Goal: Task Accomplishment & Management: Manage account settings

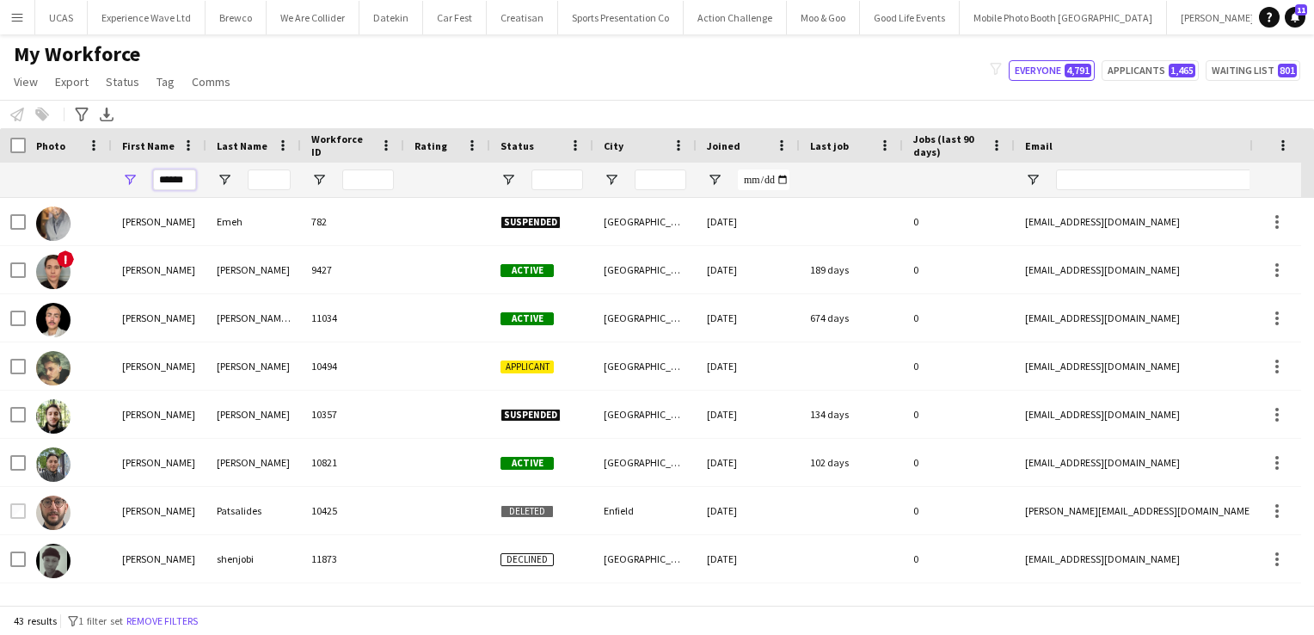
drag, startPoint x: 193, startPoint y: 181, endPoint x: 110, endPoint y: 177, distance: 82.7
click at [110, 177] on div "******" at bounding box center [932, 180] width 1864 height 34
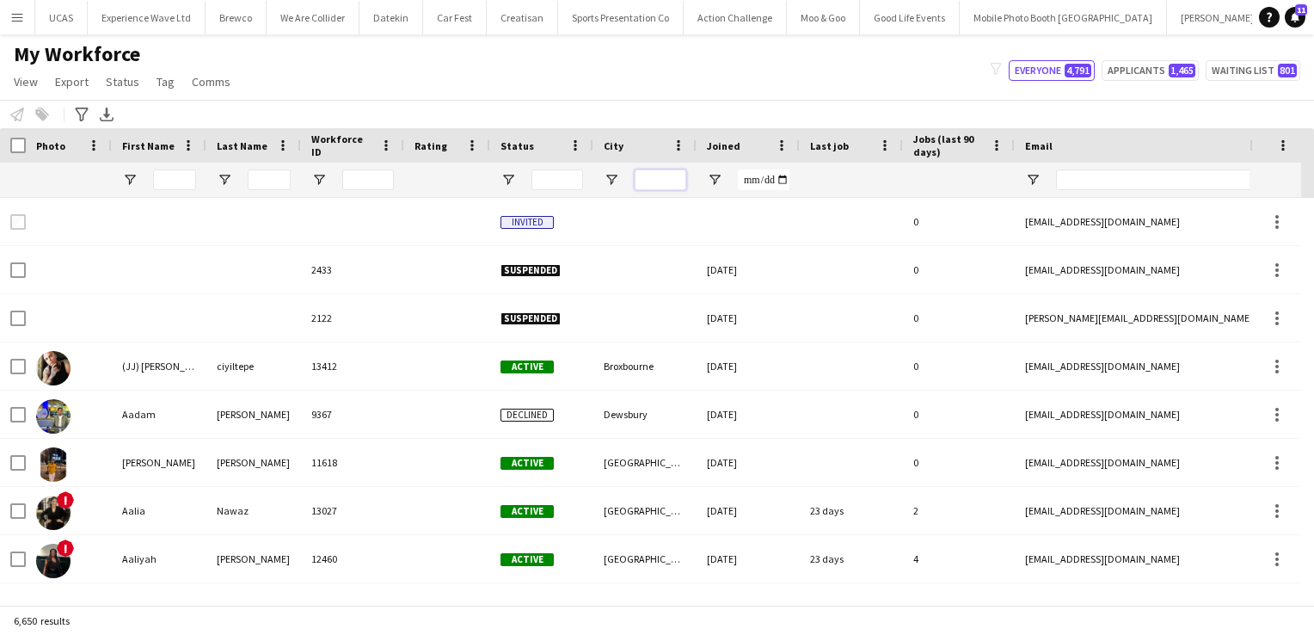
click at [657, 178] on input "City Filter Input" at bounding box center [661, 179] width 52 height 21
type input "********"
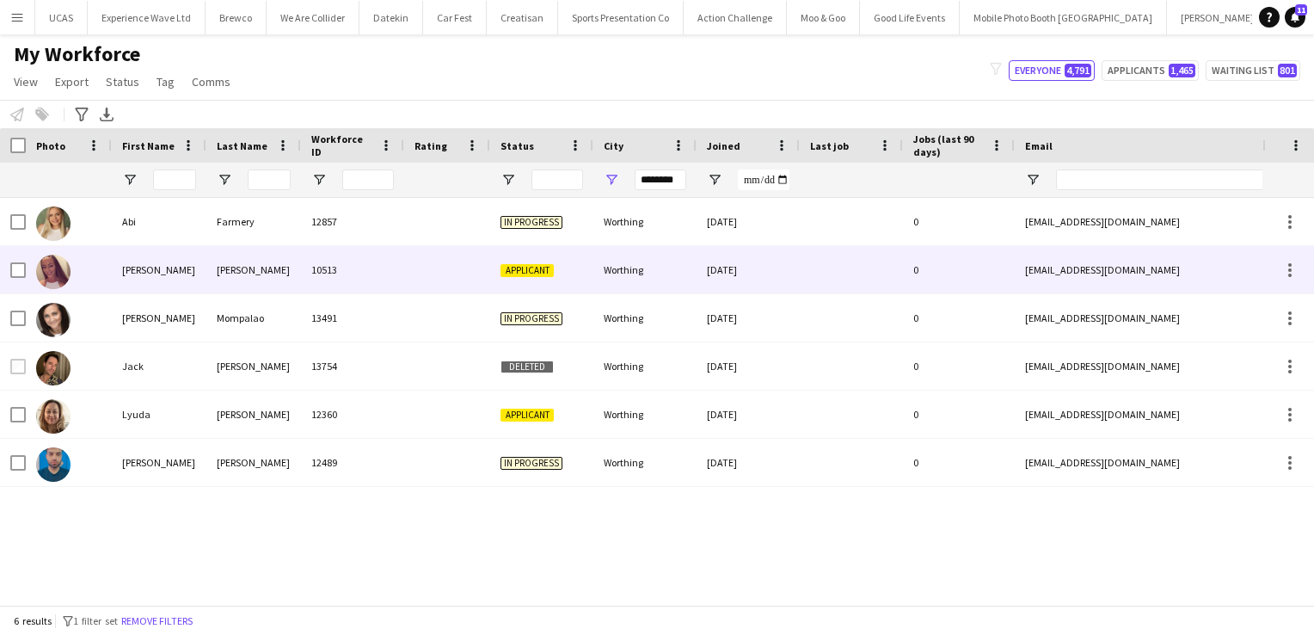
click at [391, 268] on div "10513" at bounding box center [352, 269] width 103 height 47
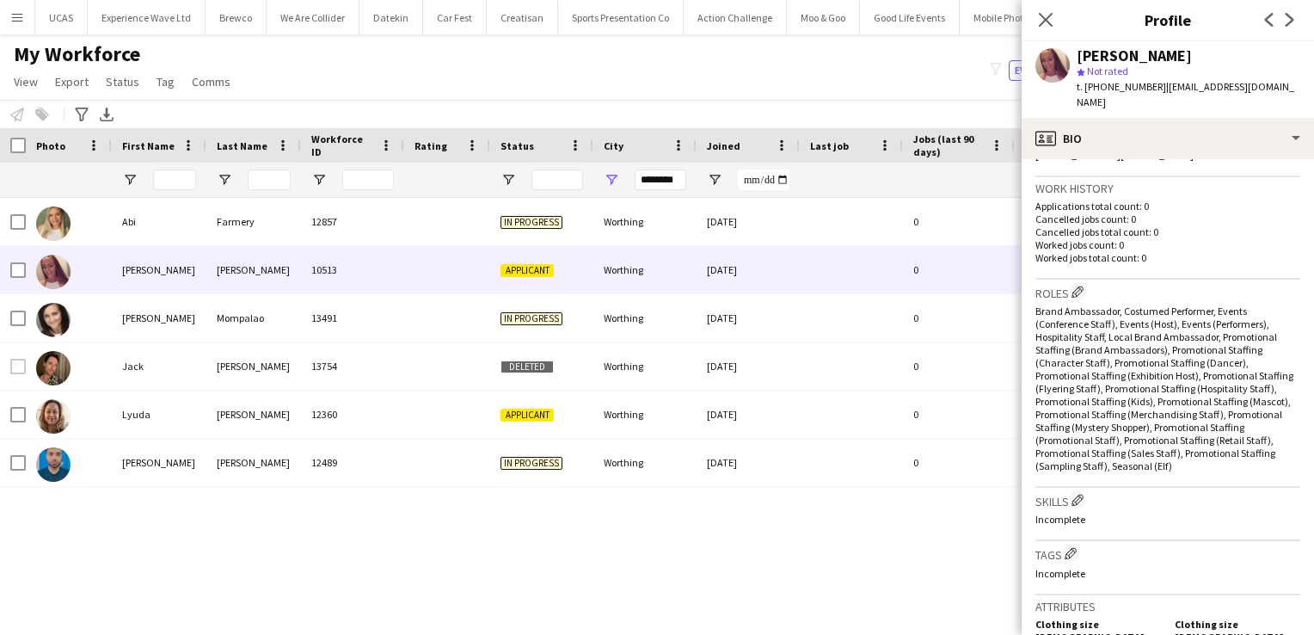
scroll to position [74, 0]
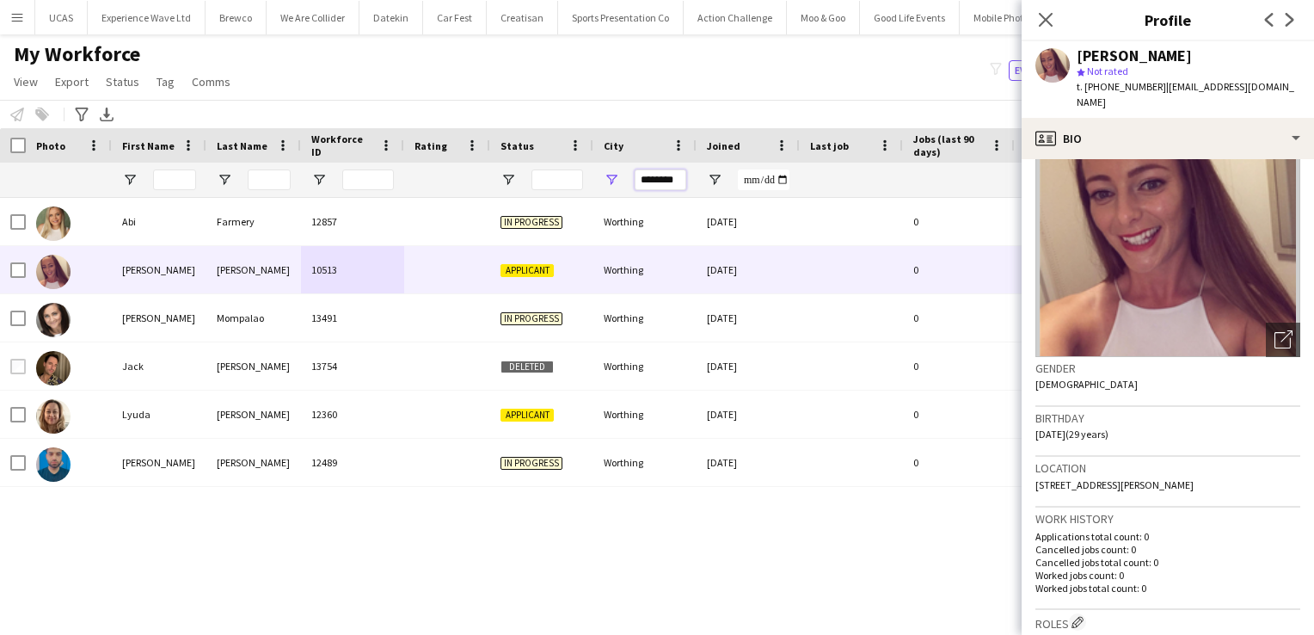
drag, startPoint x: 679, startPoint y: 180, endPoint x: 616, endPoint y: 177, distance: 63.7
click at [616, 177] on div "********" at bounding box center [644, 180] width 103 height 34
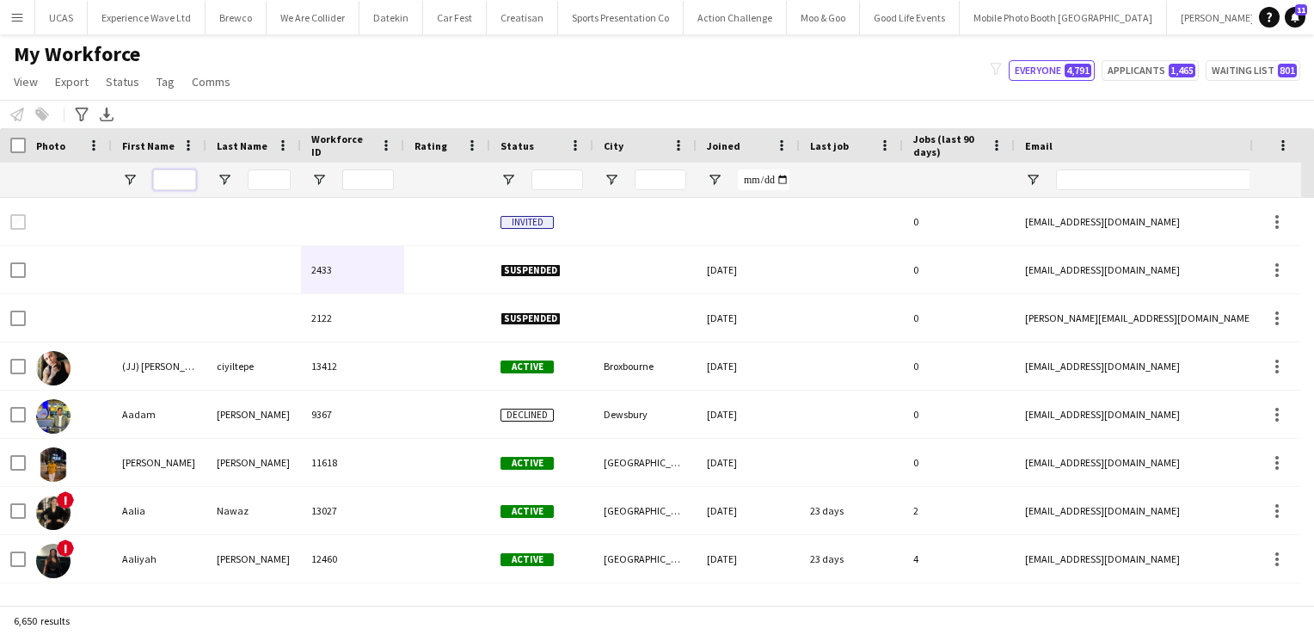
click at [169, 179] on input "First Name Filter Input" at bounding box center [174, 179] width 43 height 21
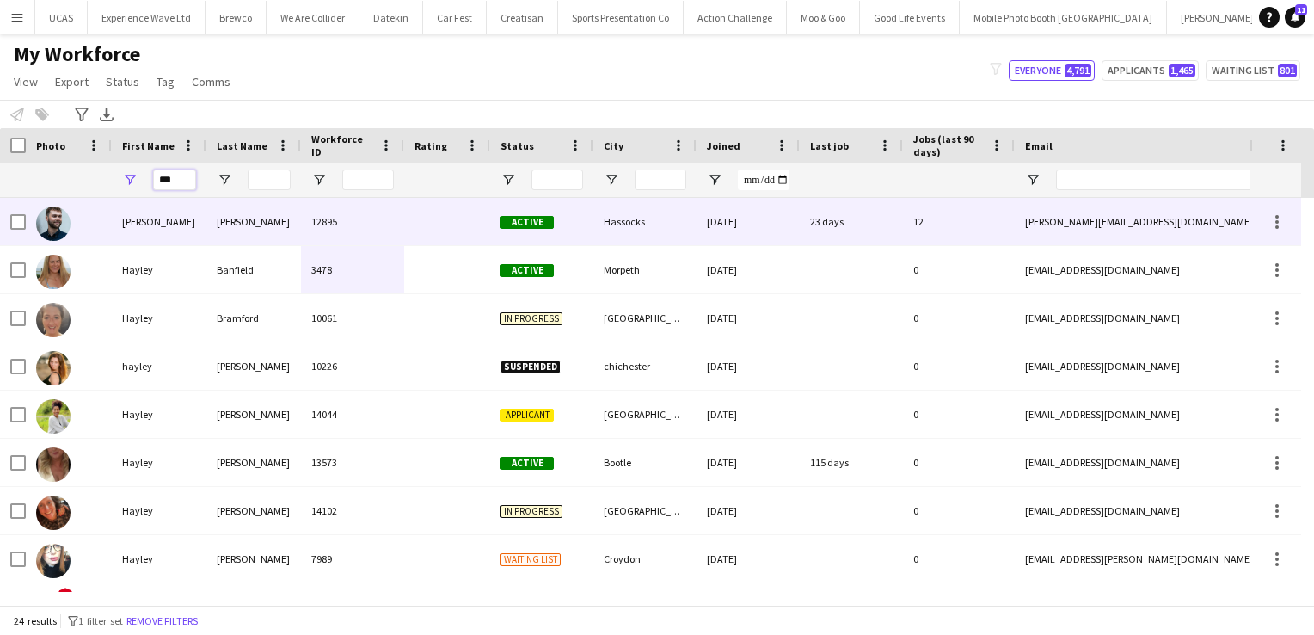
type input "***"
click at [173, 211] on div "[PERSON_NAME]" at bounding box center [159, 221] width 95 height 47
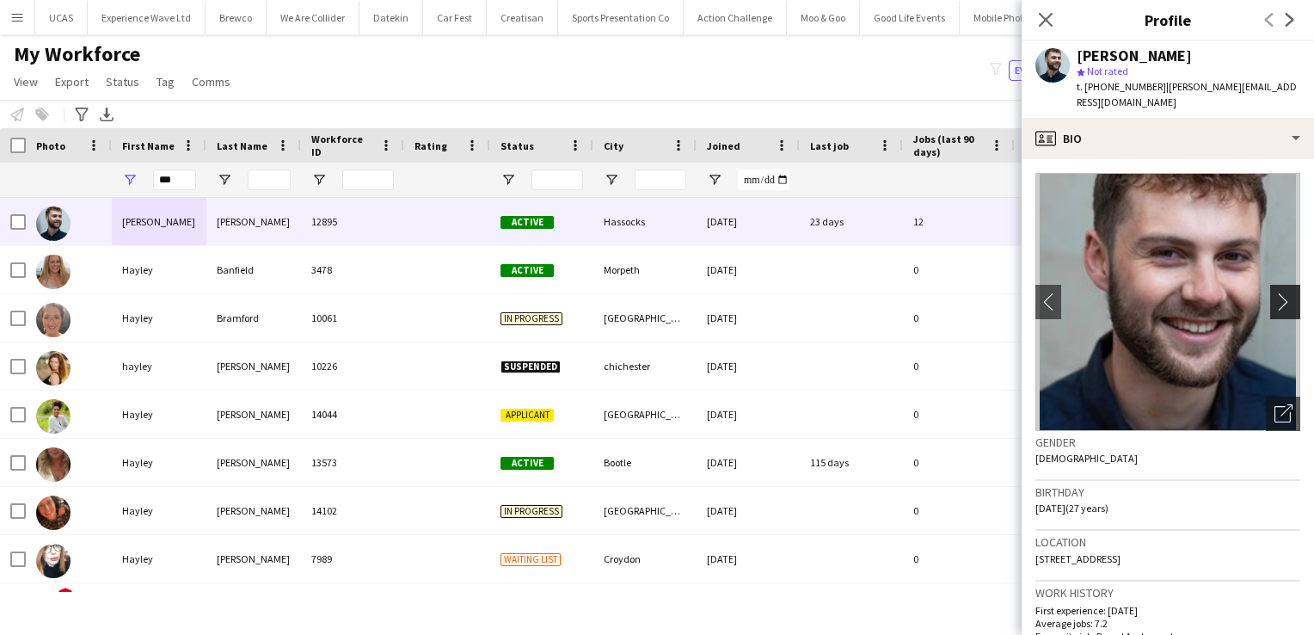
click at [1279, 292] on app-icon "chevron-right" at bounding box center [1287, 301] width 27 height 18
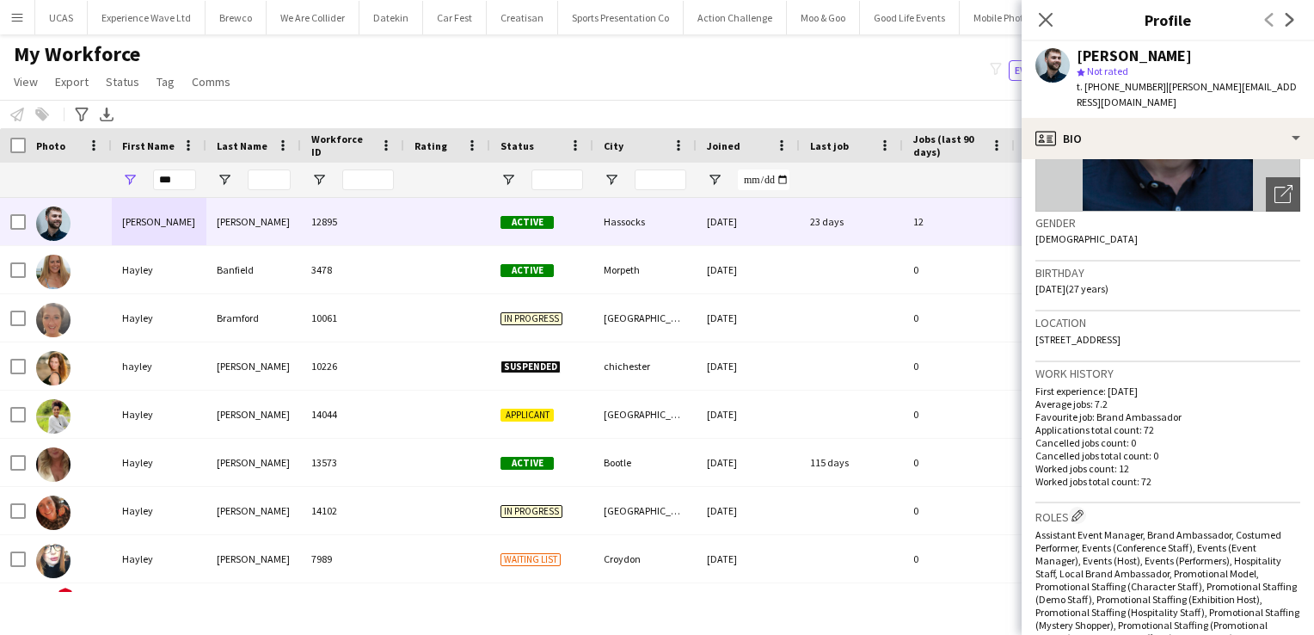
scroll to position [0, 0]
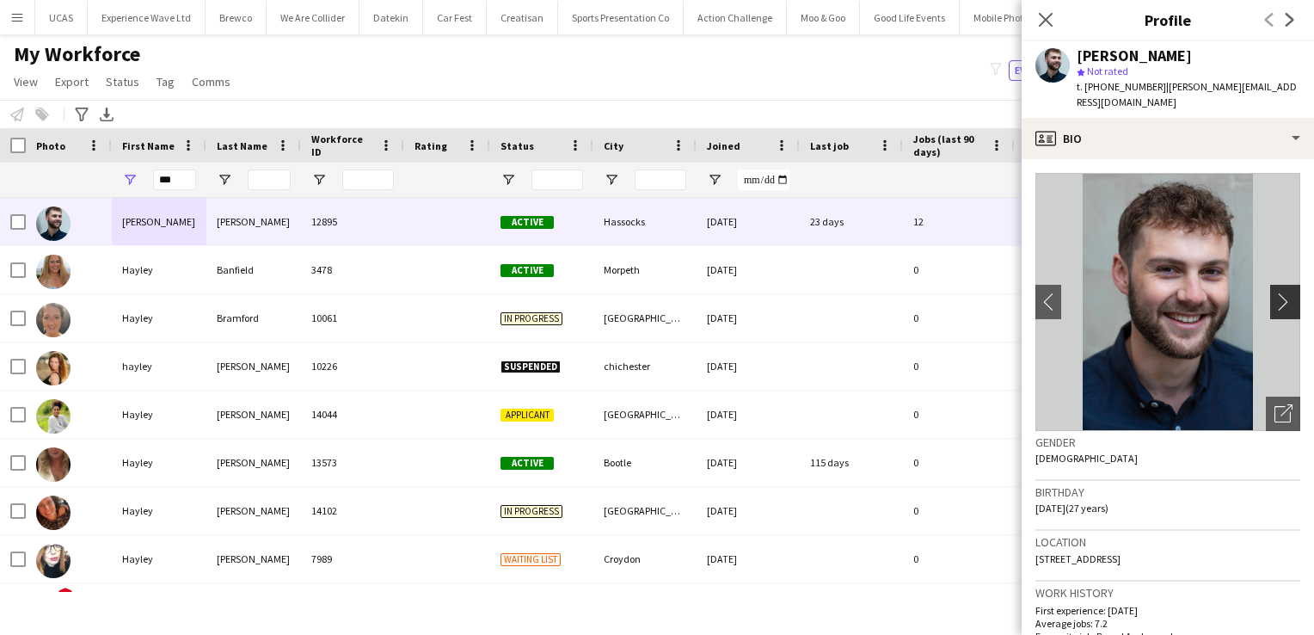
click at [1274, 293] on app-icon "chevron-right" at bounding box center [1287, 301] width 27 height 18
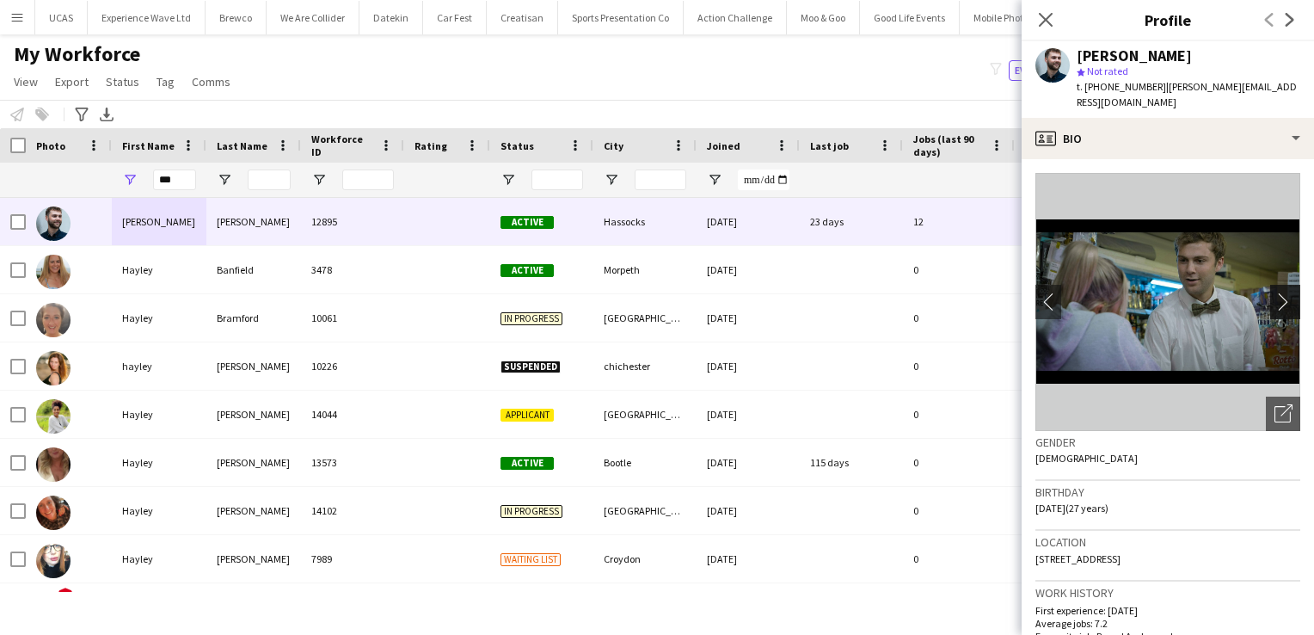
click at [1274, 293] on app-icon "chevron-right" at bounding box center [1287, 301] width 27 height 18
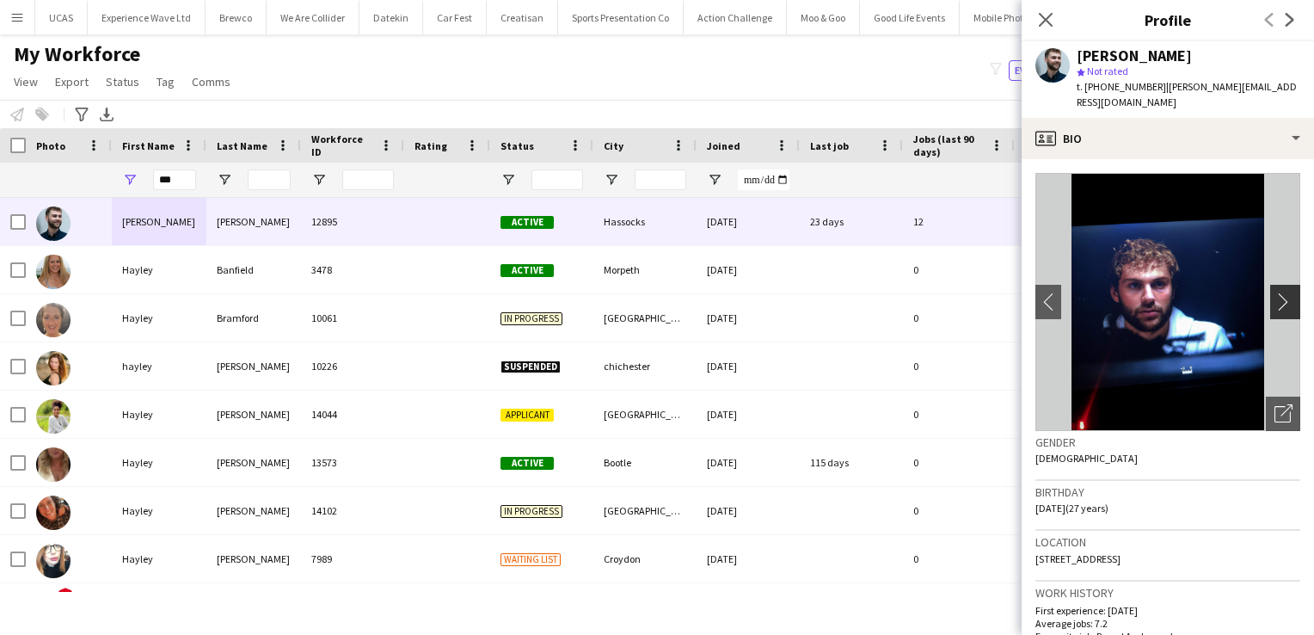
click at [1274, 293] on app-icon "chevron-right" at bounding box center [1287, 301] width 27 height 18
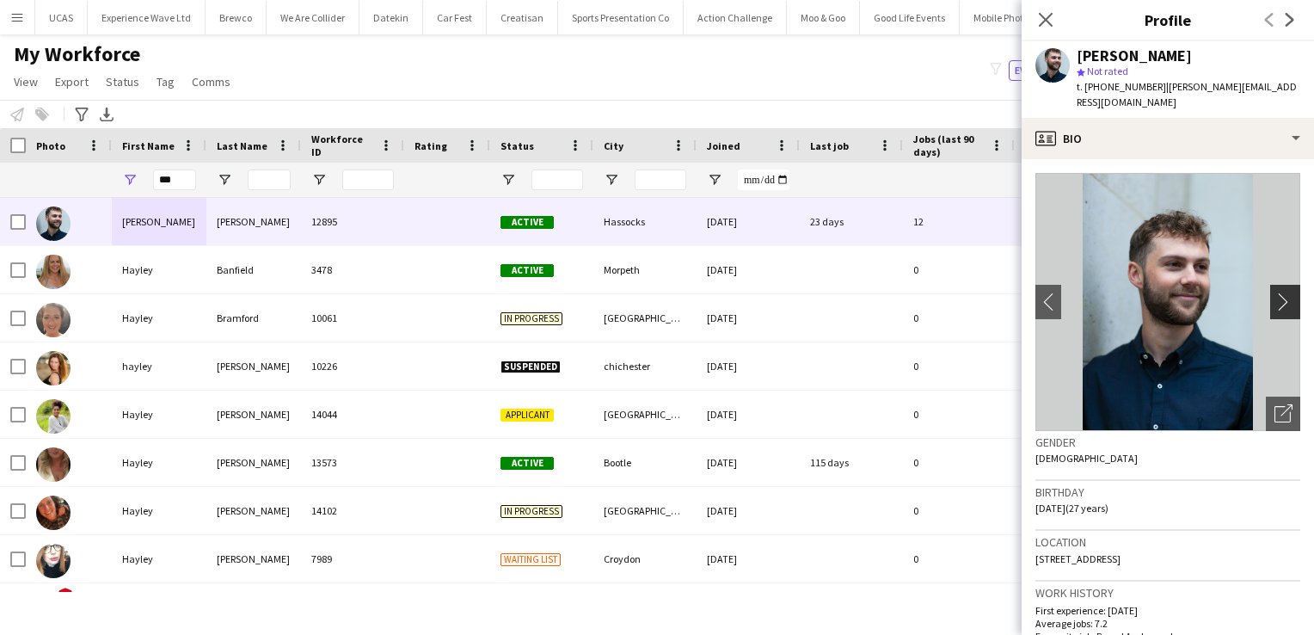
click at [1274, 293] on app-icon "chevron-right" at bounding box center [1287, 301] width 27 height 18
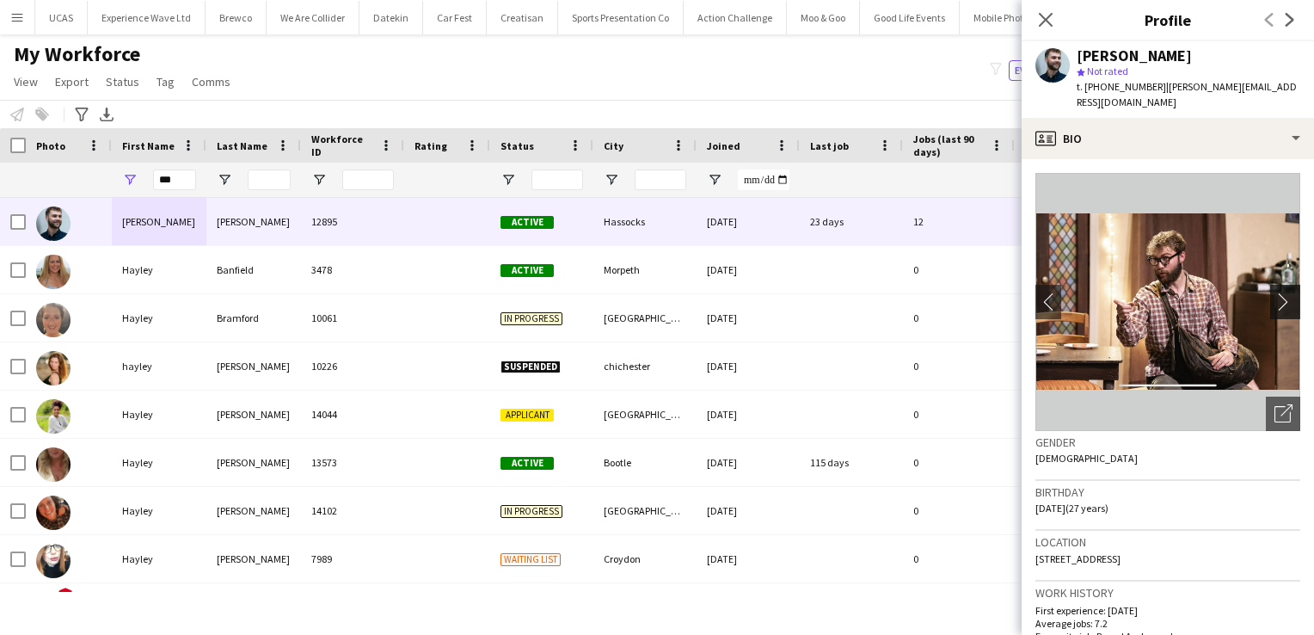
click at [1274, 293] on app-icon "chevron-right" at bounding box center [1287, 301] width 27 height 18
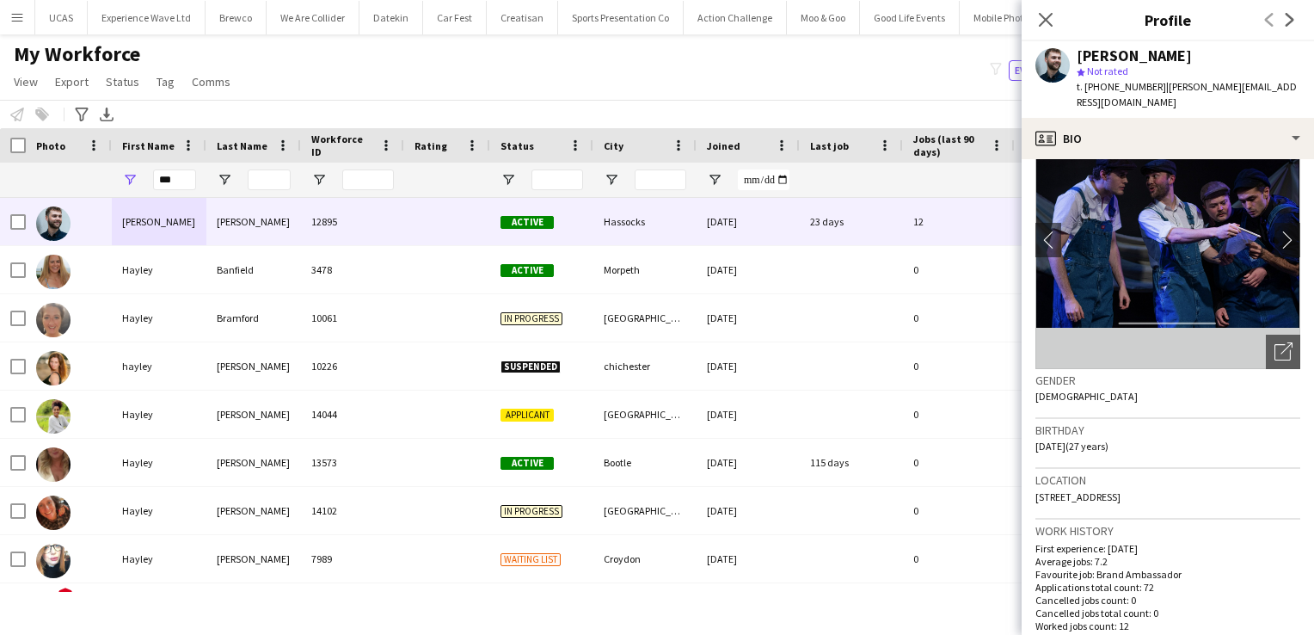
scroll to position [91, 0]
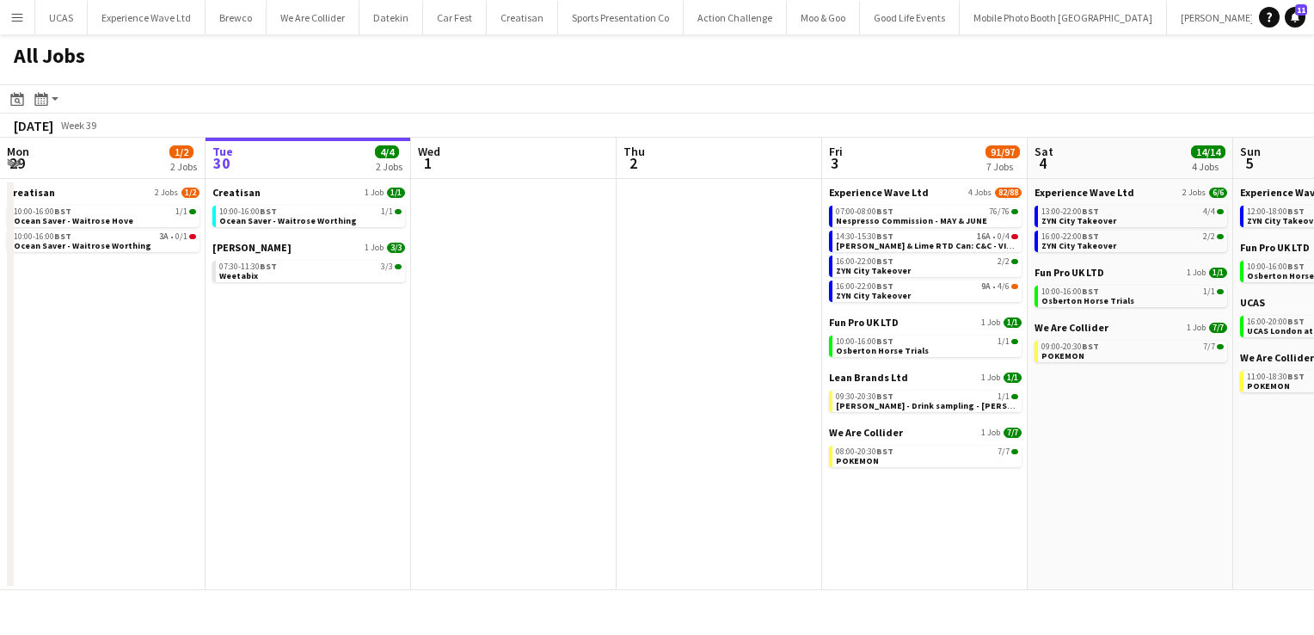
scroll to position [0, 354]
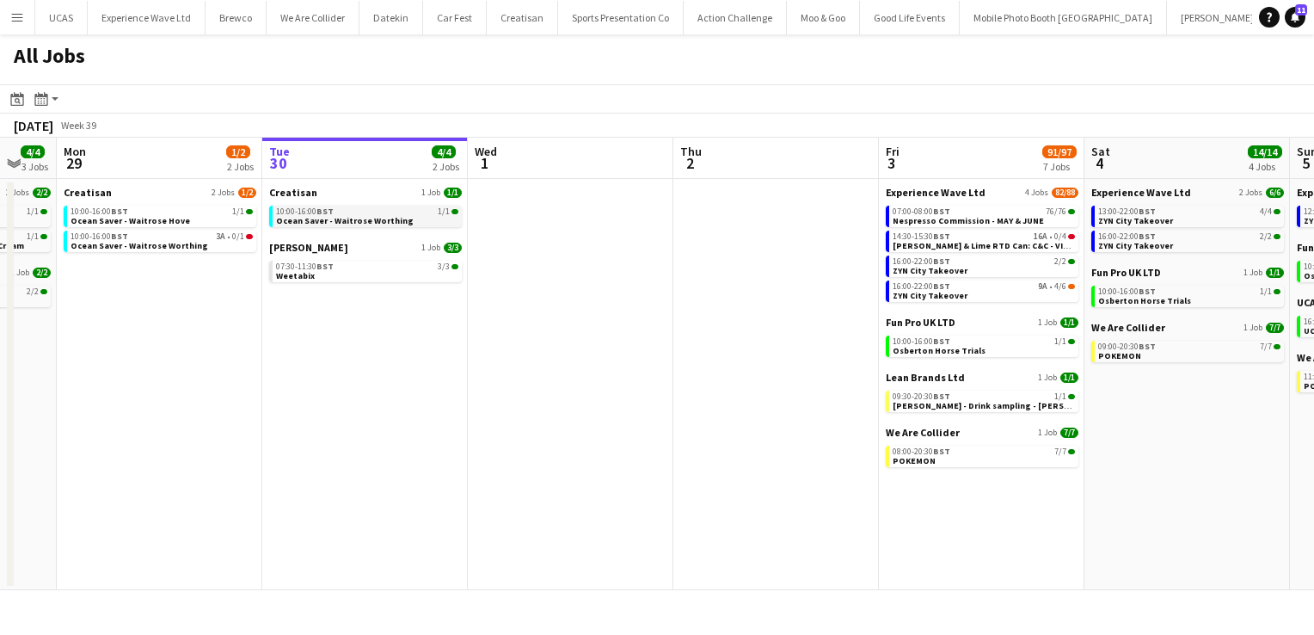
click at [371, 215] on span "Ocean Saver - Waitrose Worthing" at bounding box center [345, 220] width 138 height 11
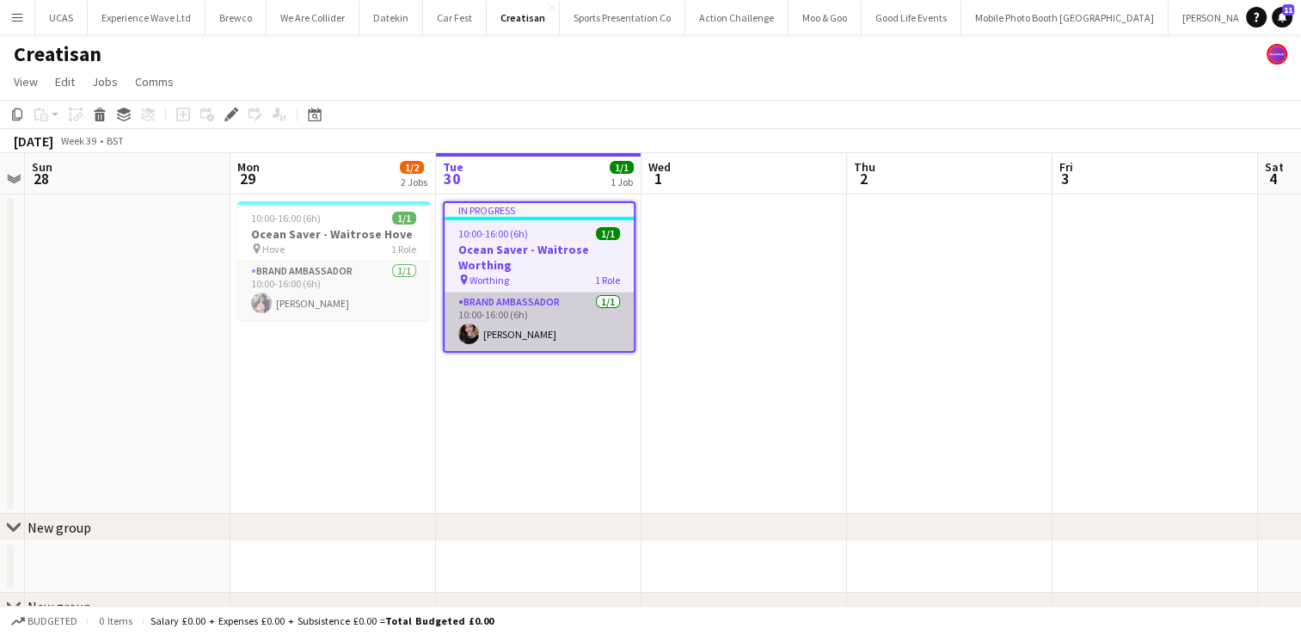
click at [543, 330] on app-card-role "Brand Ambassador 1/1 10:00-16:00 (6h) Grace Collett" at bounding box center [539, 321] width 189 height 58
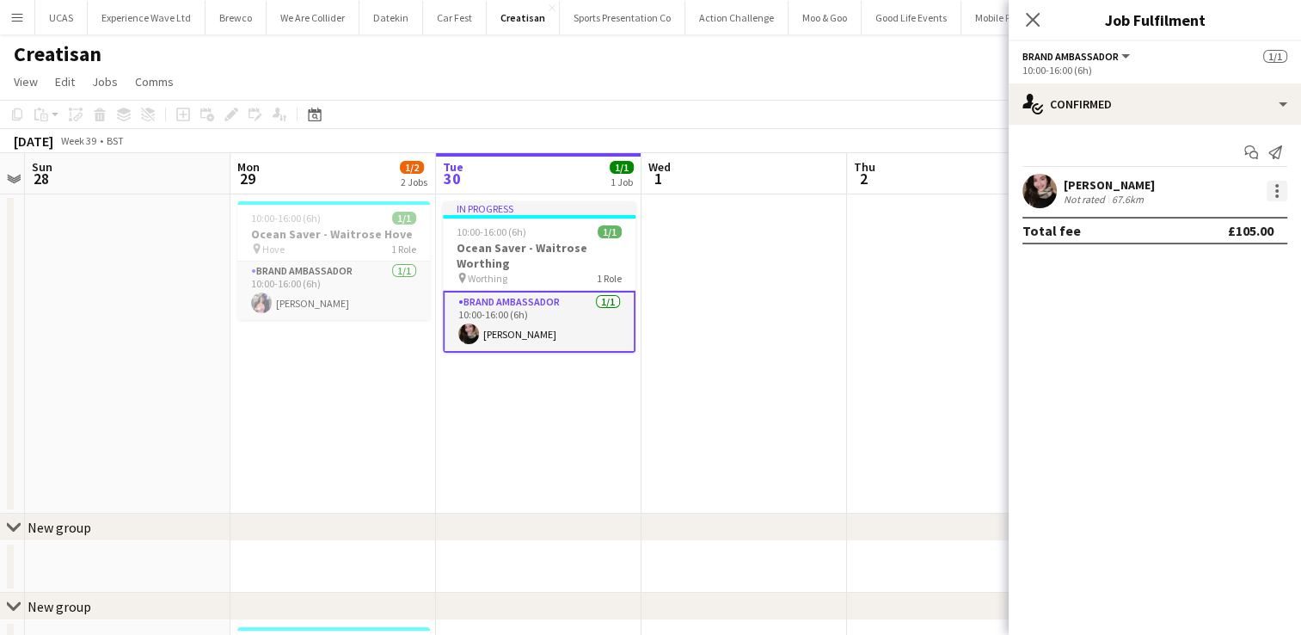
click at [1278, 191] on div at bounding box center [1276, 190] width 3 height 3
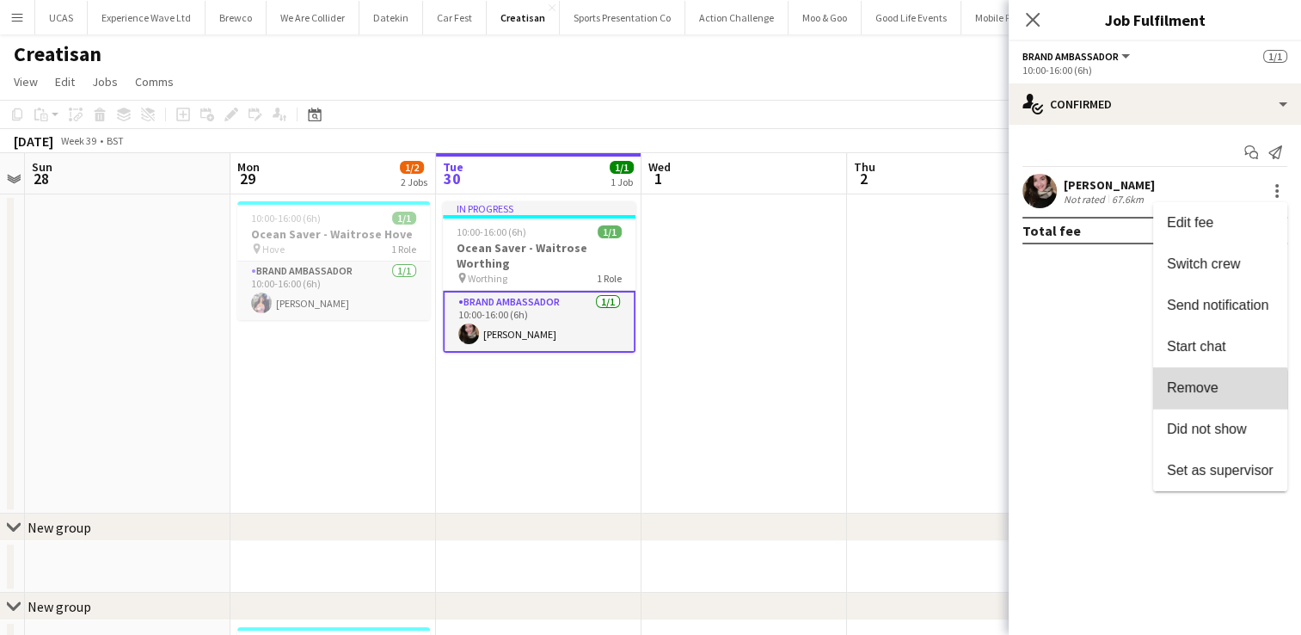
click at [1216, 390] on span "Remove" at bounding box center [1193, 387] width 52 height 15
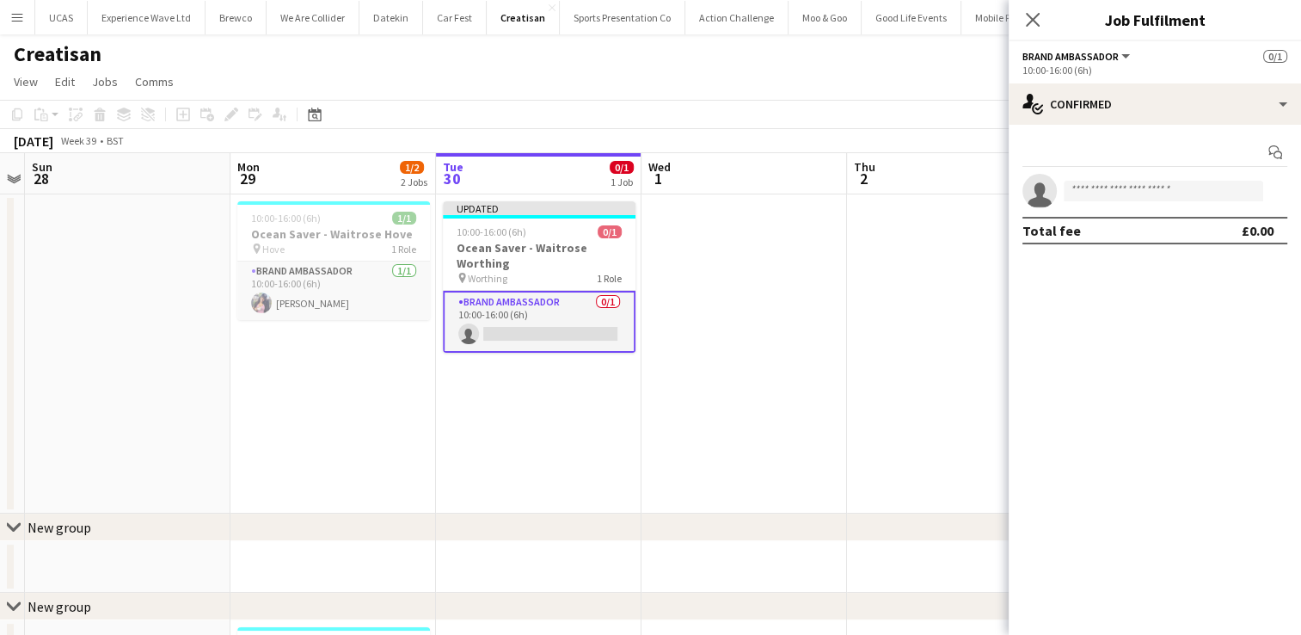
click at [966, 229] on app-date-cell at bounding box center [950, 353] width 206 height 319
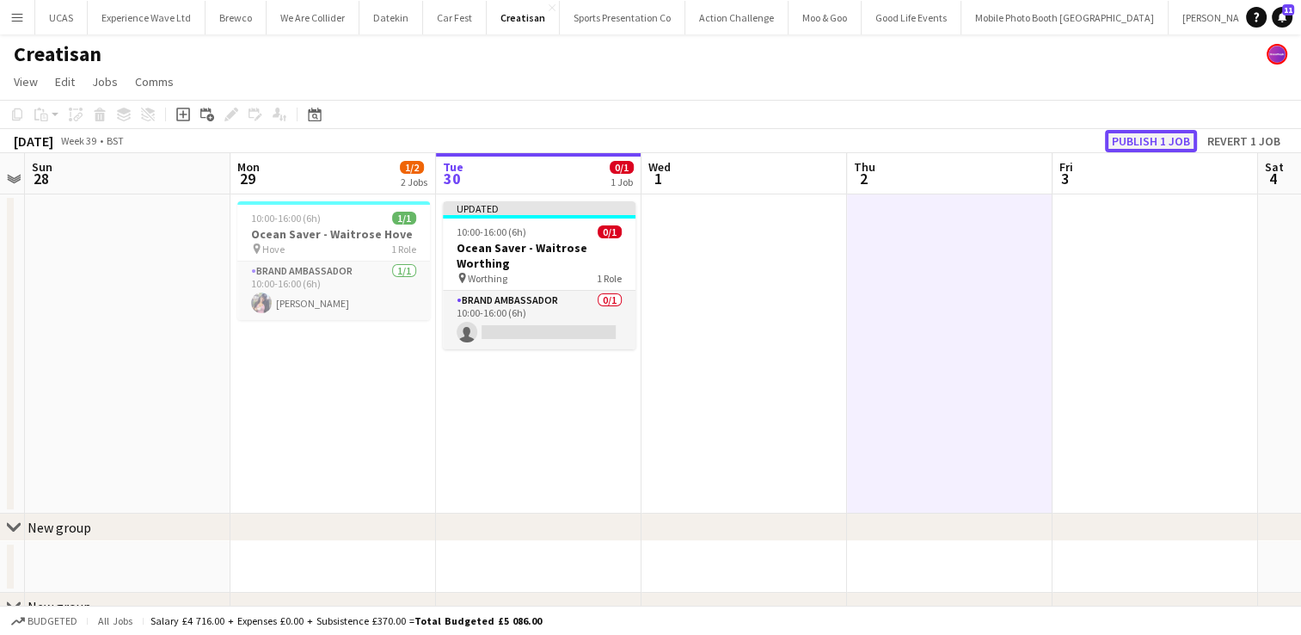
click at [1152, 138] on button "Publish 1 job" at bounding box center [1151, 141] width 92 height 22
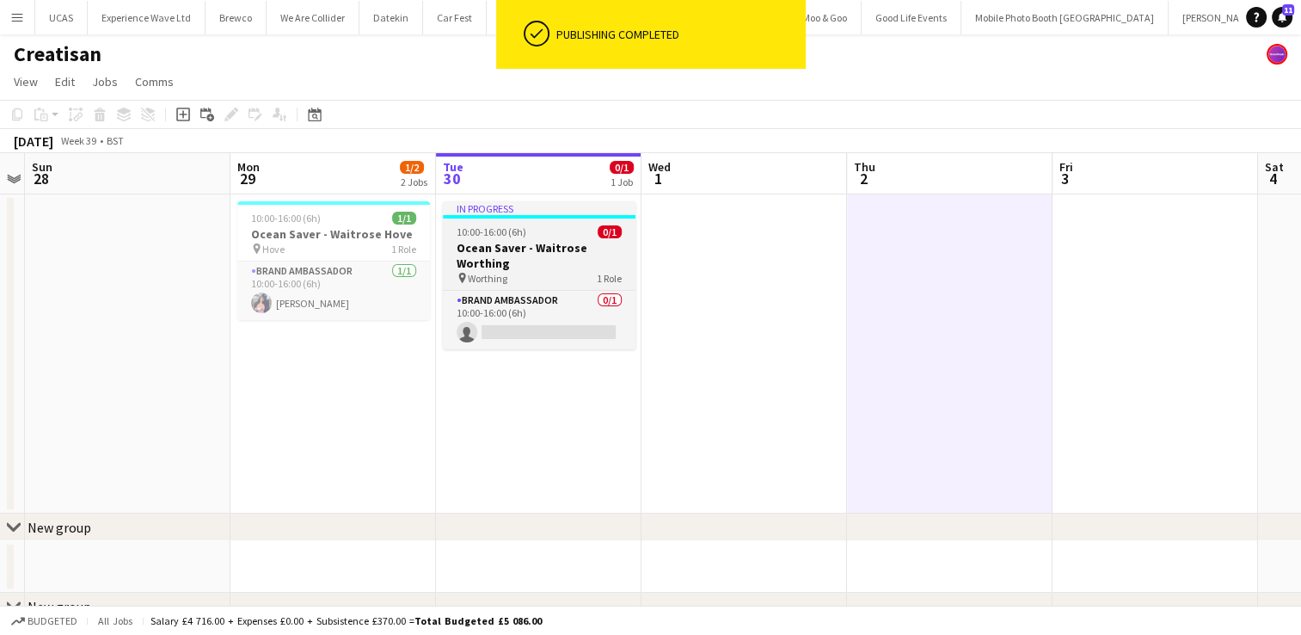
click at [561, 256] on h3 "Ocean Saver - Waitrose Worthing" at bounding box center [539, 255] width 193 height 31
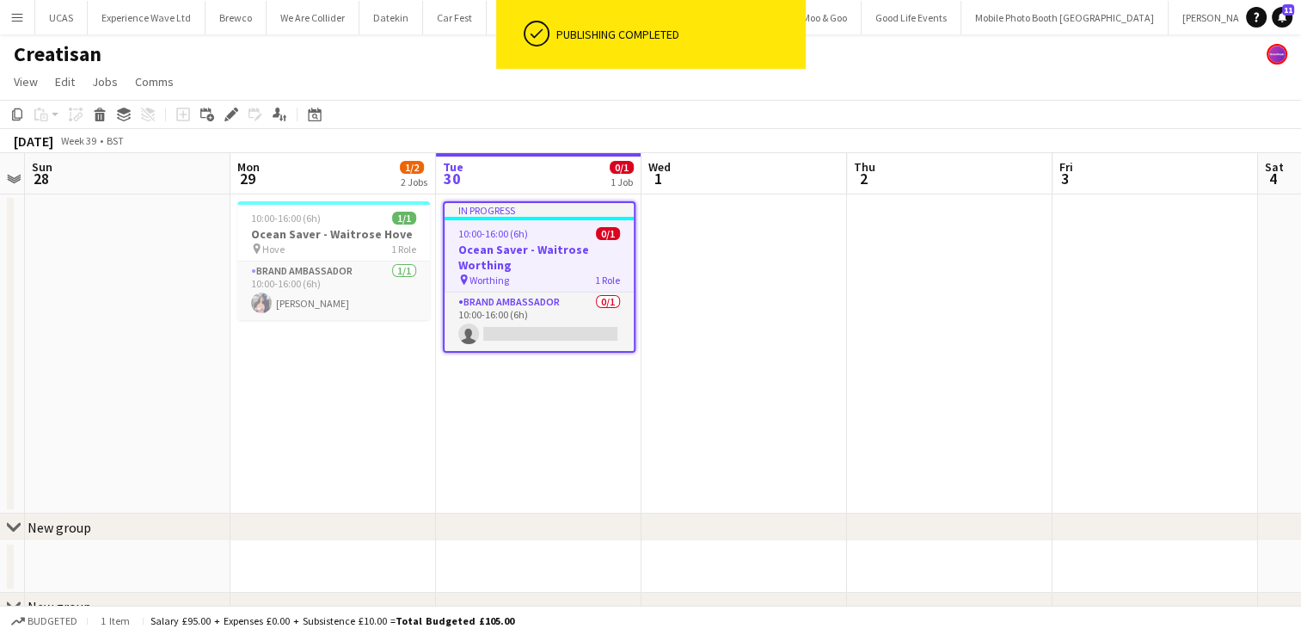
click at [561, 270] on h3 "Ocean Saver - Waitrose Worthing" at bounding box center [539, 257] width 189 height 31
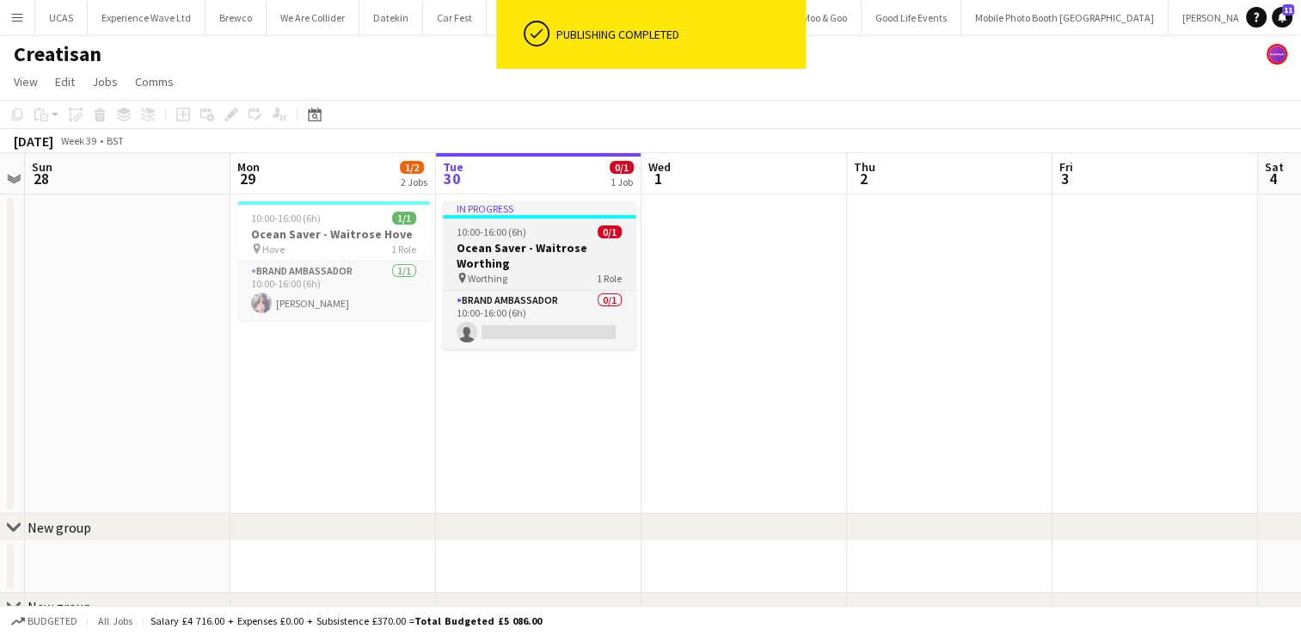
click at [561, 271] on div "pin Worthing 1 Role" at bounding box center [539, 278] width 193 height 14
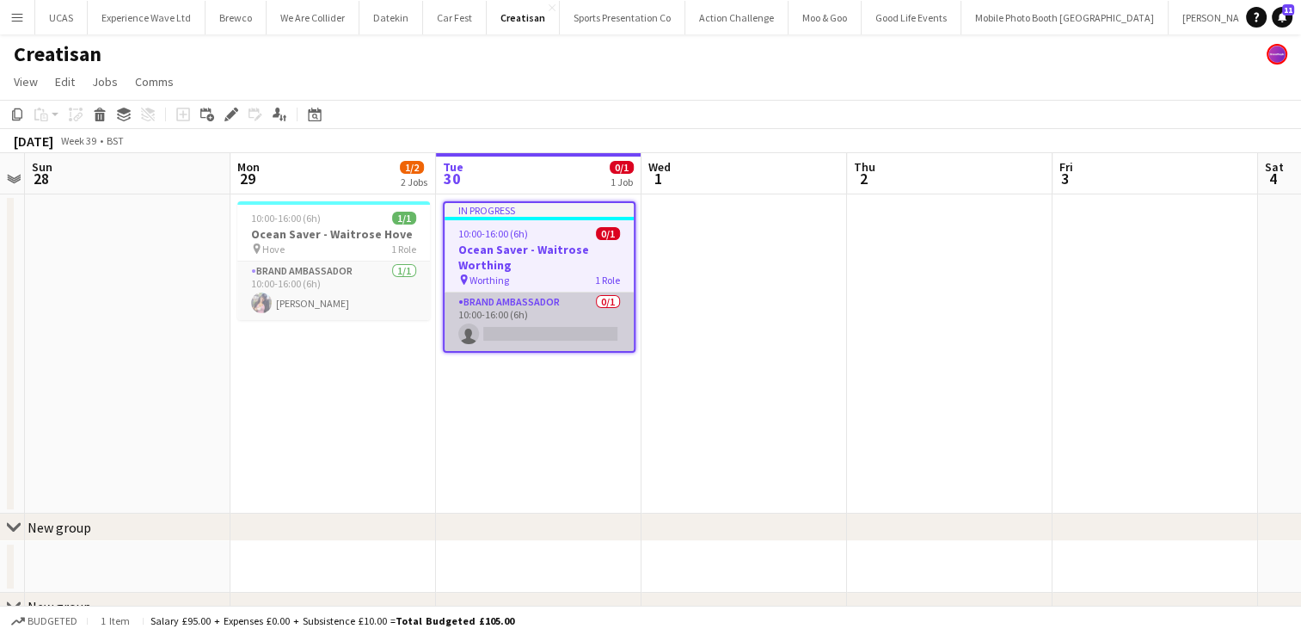
click at [532, 330] on app-card-role "Brand Ambassador 0/1 10:00-16:00 (6h) single-neutral-actions" at bounding box center [539, 321] width 189 height 58
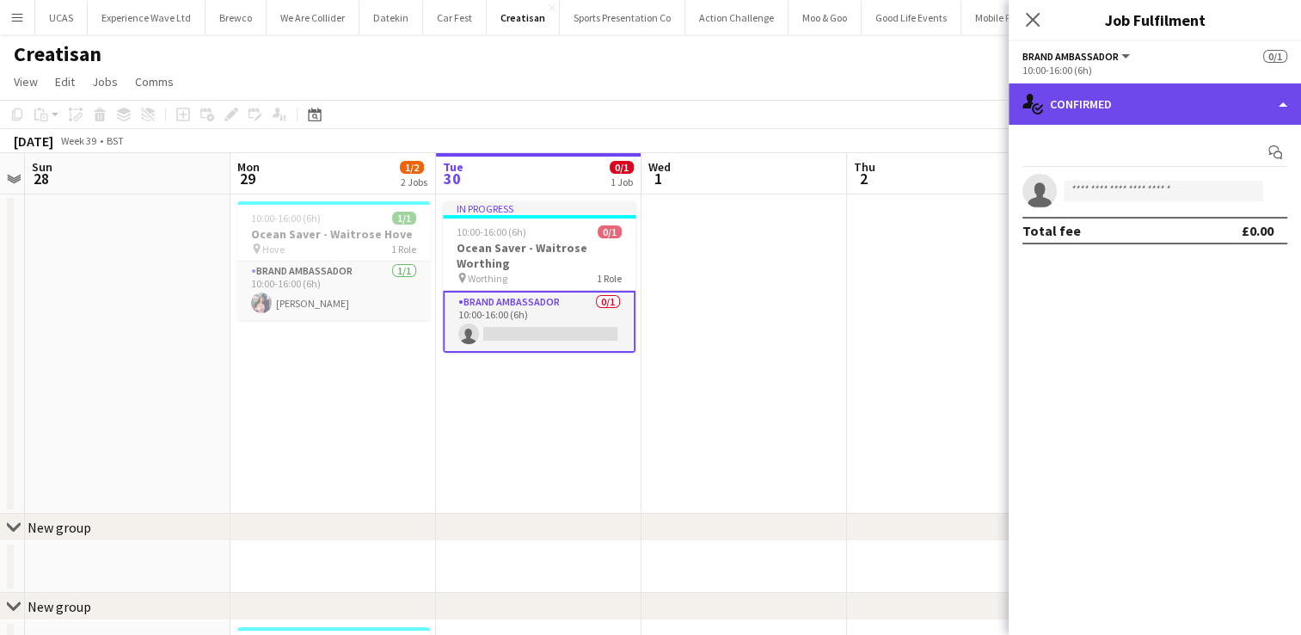
click at [1206, 108] on div "single-neutral-actions-check-2 Confirmed" at bounding box center [1155, 103] width 292 height 41
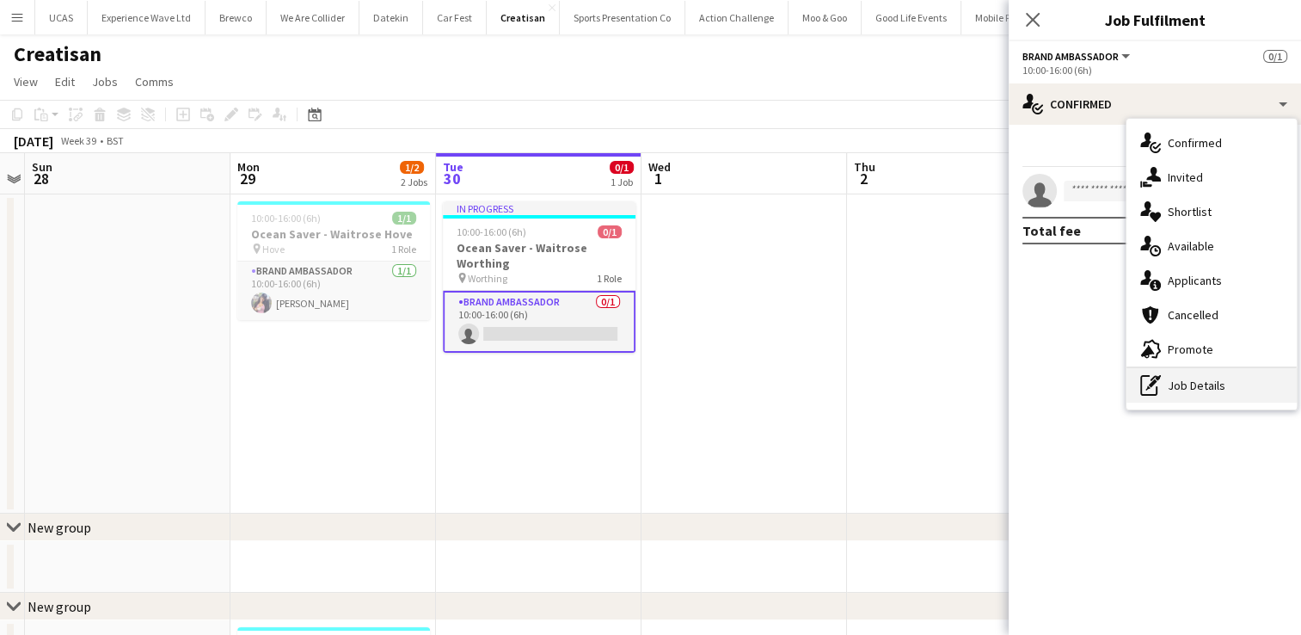
click at [1202, 377] on div "pen-write Job Details" at bounding box center [1212, 385] width 170 height 34
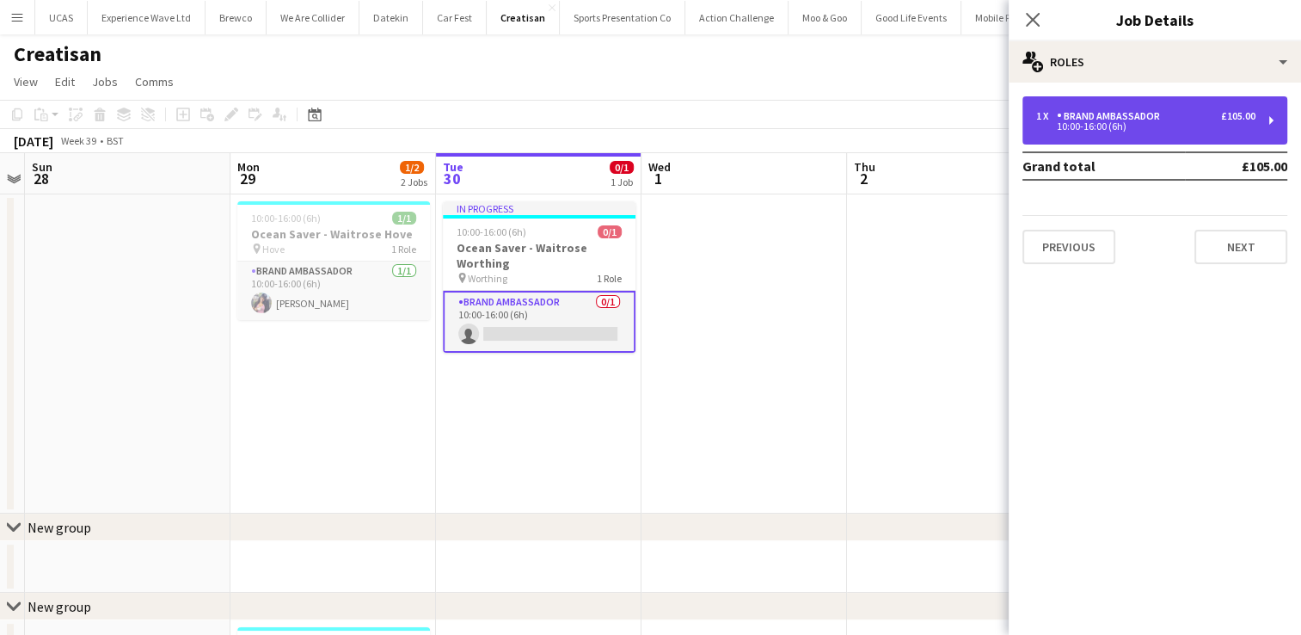
click at [1265, 129] on div "1 x Brand Ambassador £105.00 10:00-16:00 (6h)" at bounding box center [1154, 120] width 265 height 48
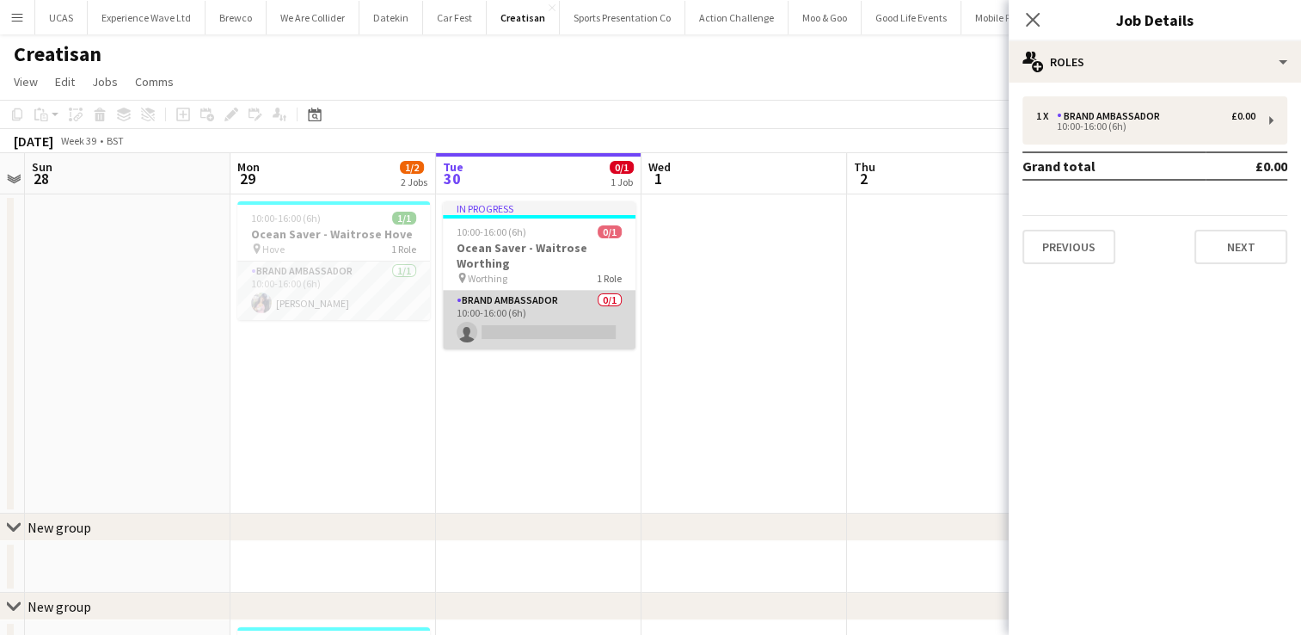
click at [592, 333] on app-card-role "Brand Ambassador 0/1 10:00-16:00 (6h) single-neutral-actions" at bounding box center [539, 320] width 193 height 58
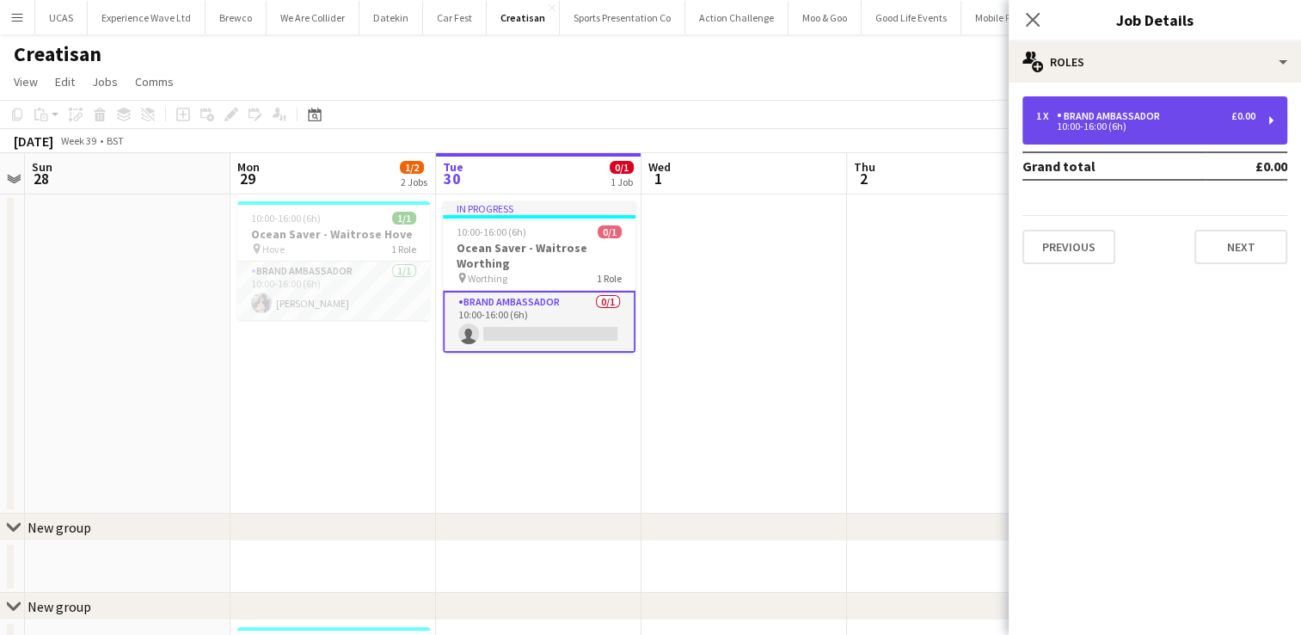
click at [1139, 126] on div "10:00-16:00 (6h)" at bounding box center [1145, 126] width 219 height 9
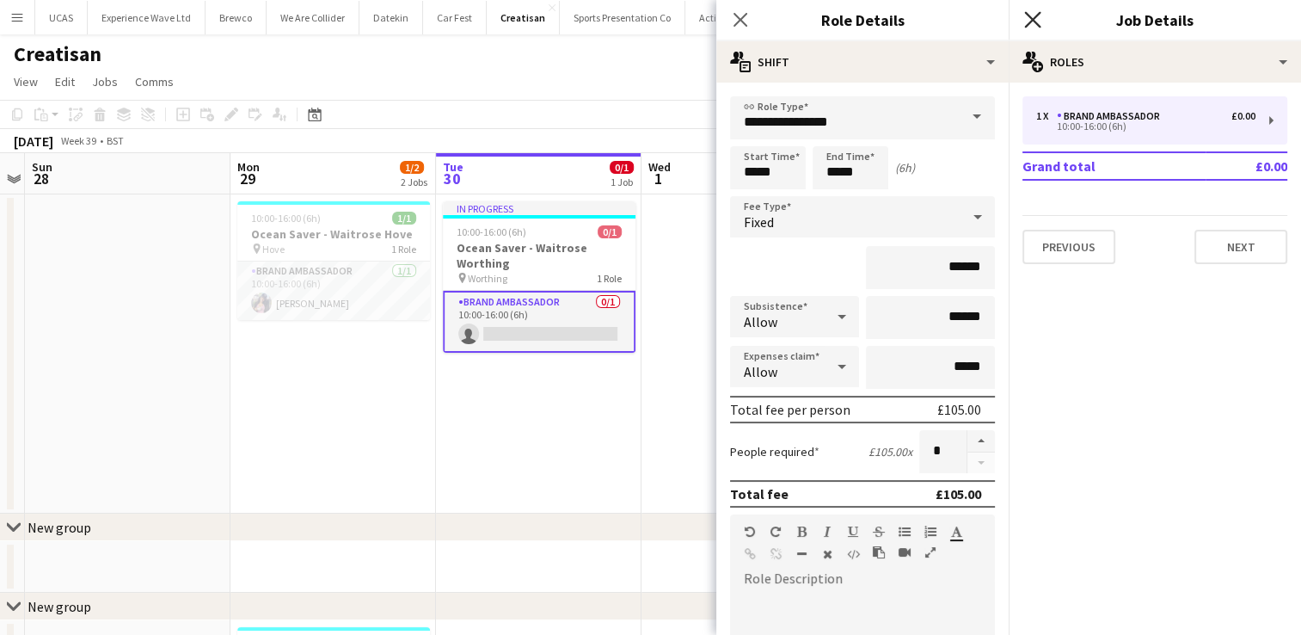
click at [1031, 22] on icon at bounding box center [1032, 19] width 16 height 16
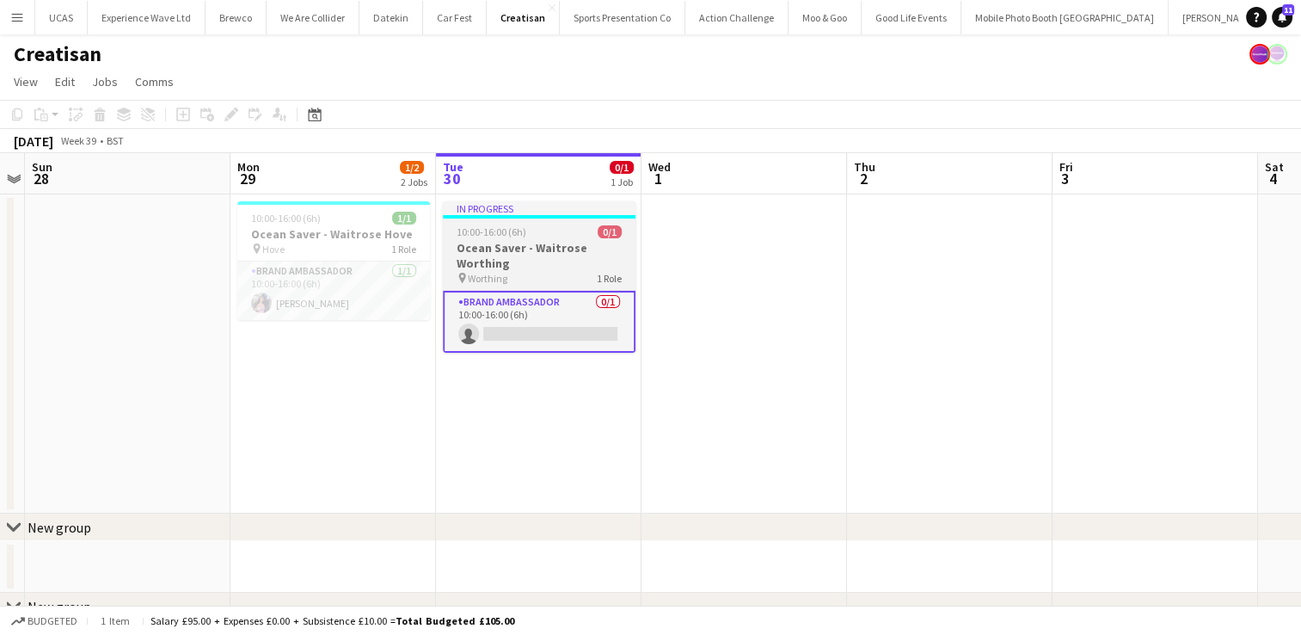
click at [586, 212] on div "In progress" at bounding box center [539, 208] width 193 height 14
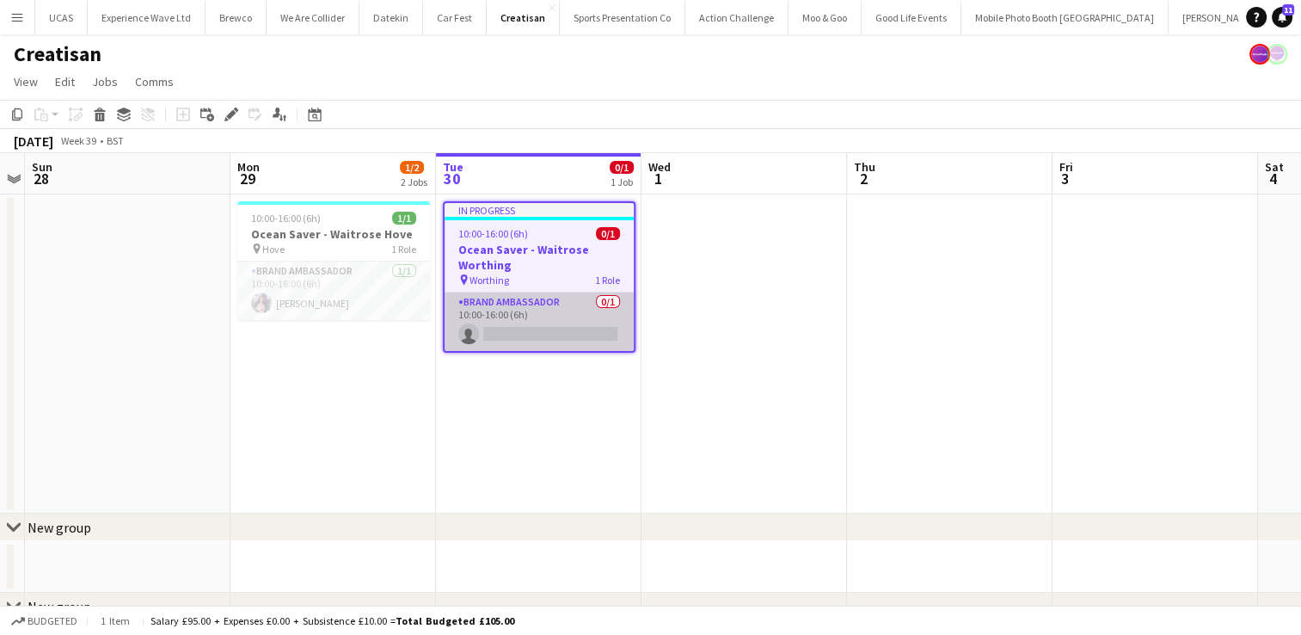
click at [559, 317] on app-card-role "Brand Ambassador 0/1 10:00-16:00 (6h) single-neutral-actions" at bounding box center [539, 321] width 189 height 58
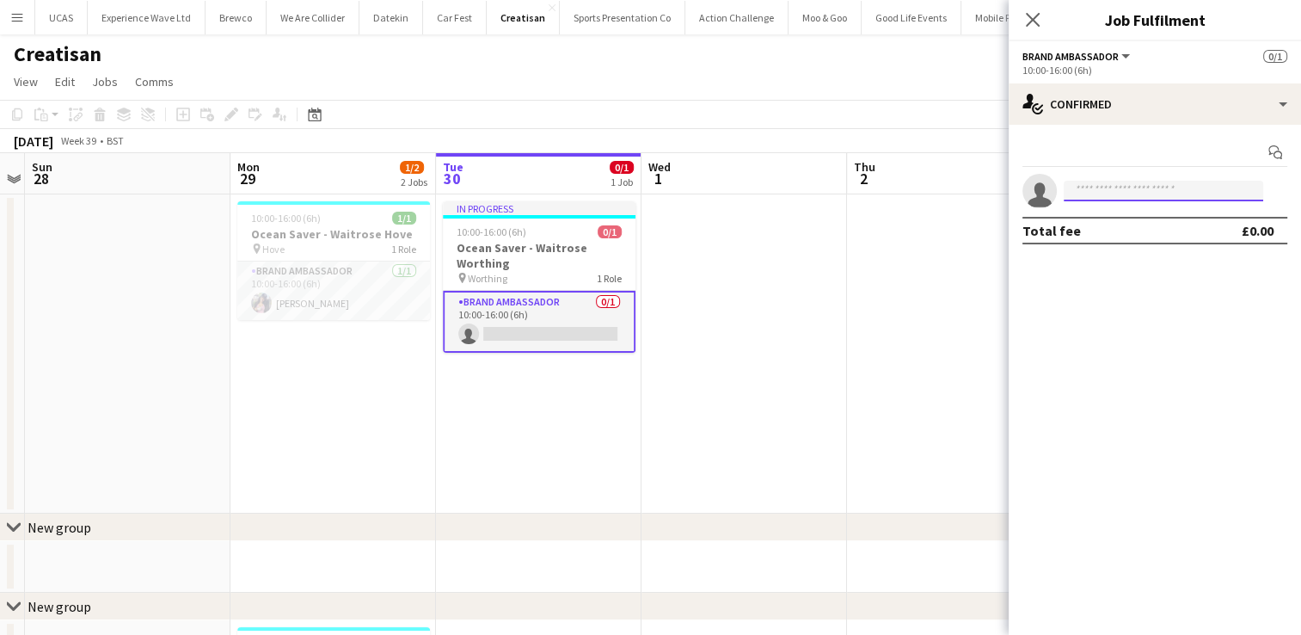
click at [1098, 190] on input at bounding box center [1164, 191] width 200 height 21
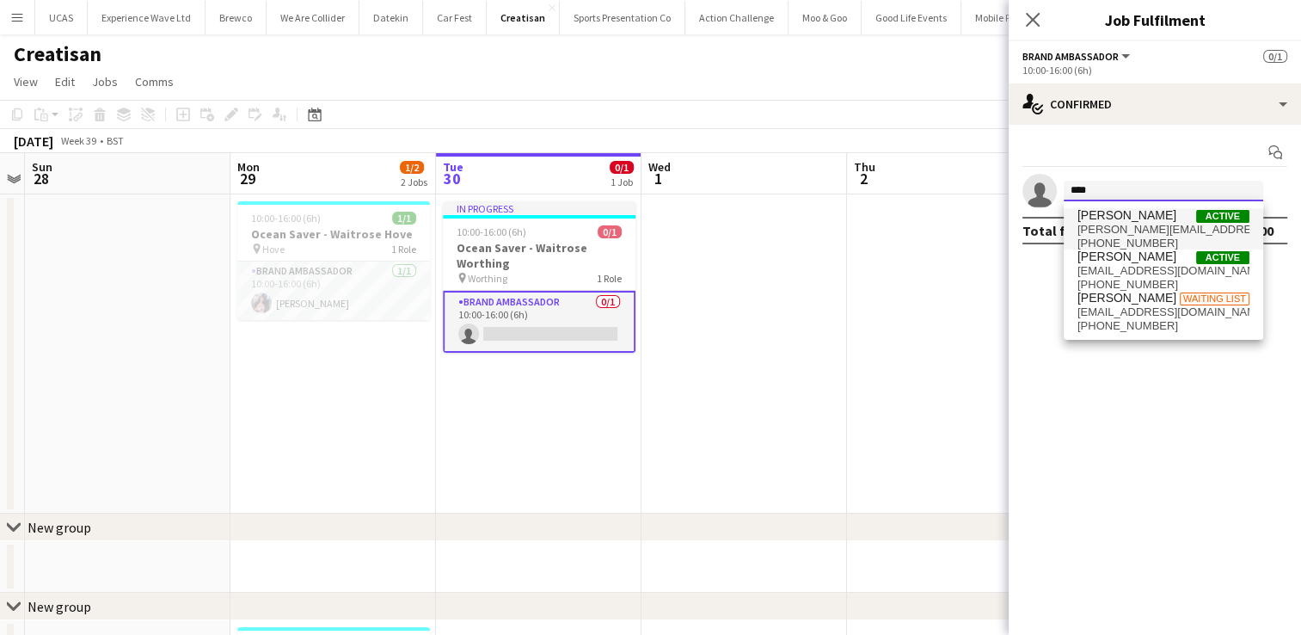
type input "****"
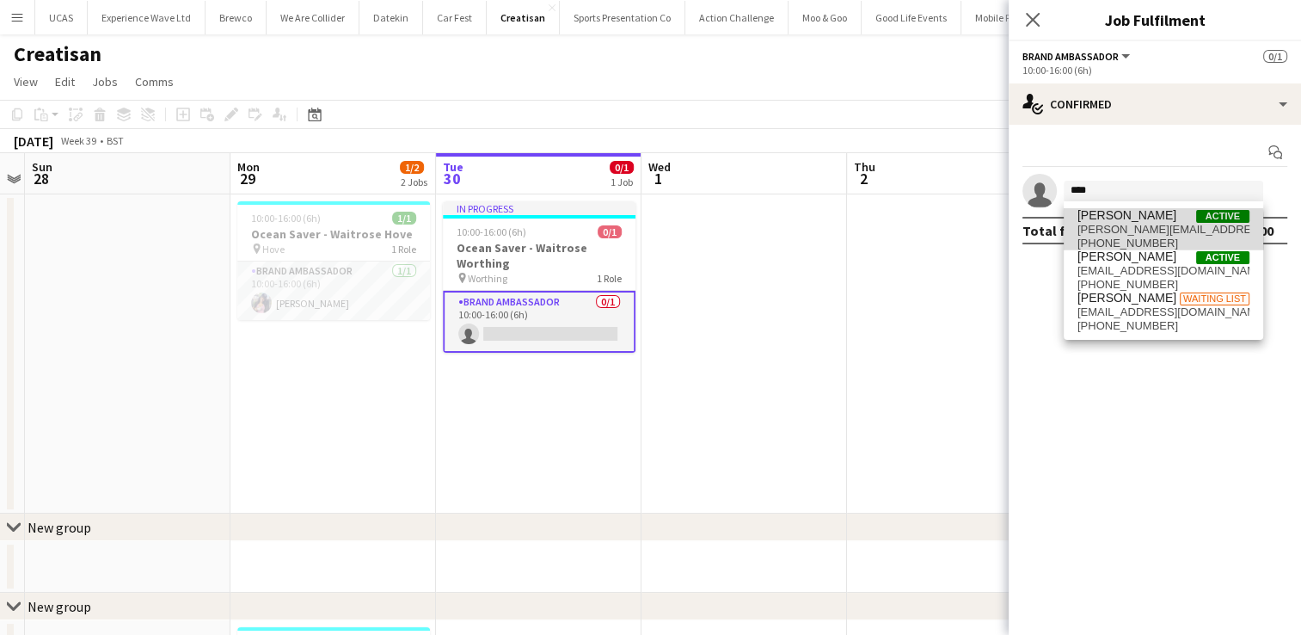
click at [1108, 231] on span "[PERSON_NAME][EMAIL_ADDRESS][DOMAIN_NAME]" at bounding box center [1164, 230] width 172 height 14
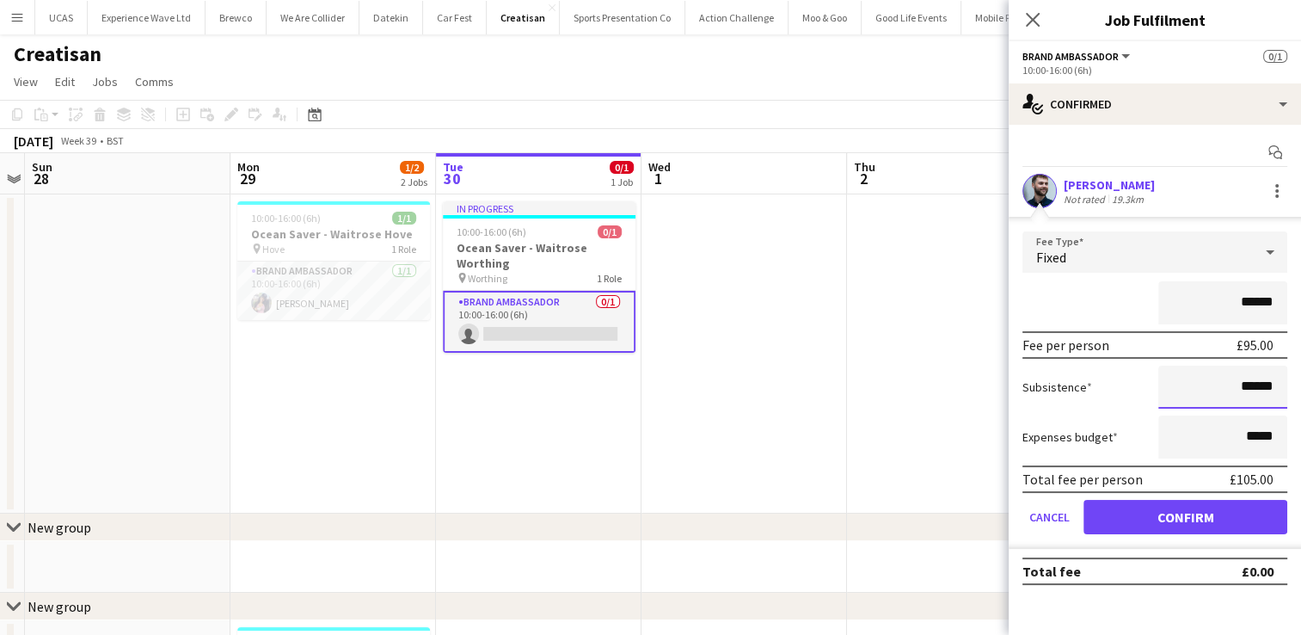
drag, startPoint x: 1271, startPoint y: 384, endPoint x: 1247, endPoint y: 384, distance: 24.1
click at [1247, 384] on input "******" at bounding box center [1222, 386] width 129 height 43
type input "***"
click at [1123, 369] on div "Subsistence ***" at bounding box center [1154, 386] width 265 height 43
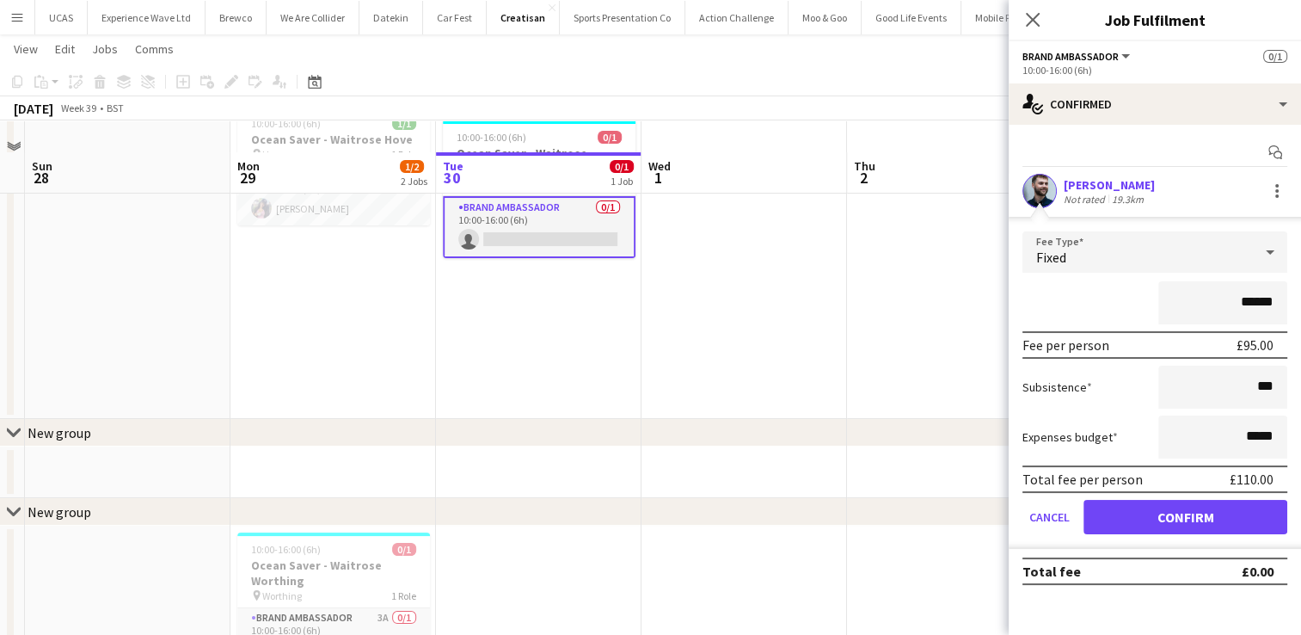
scroll to position [127, 0]
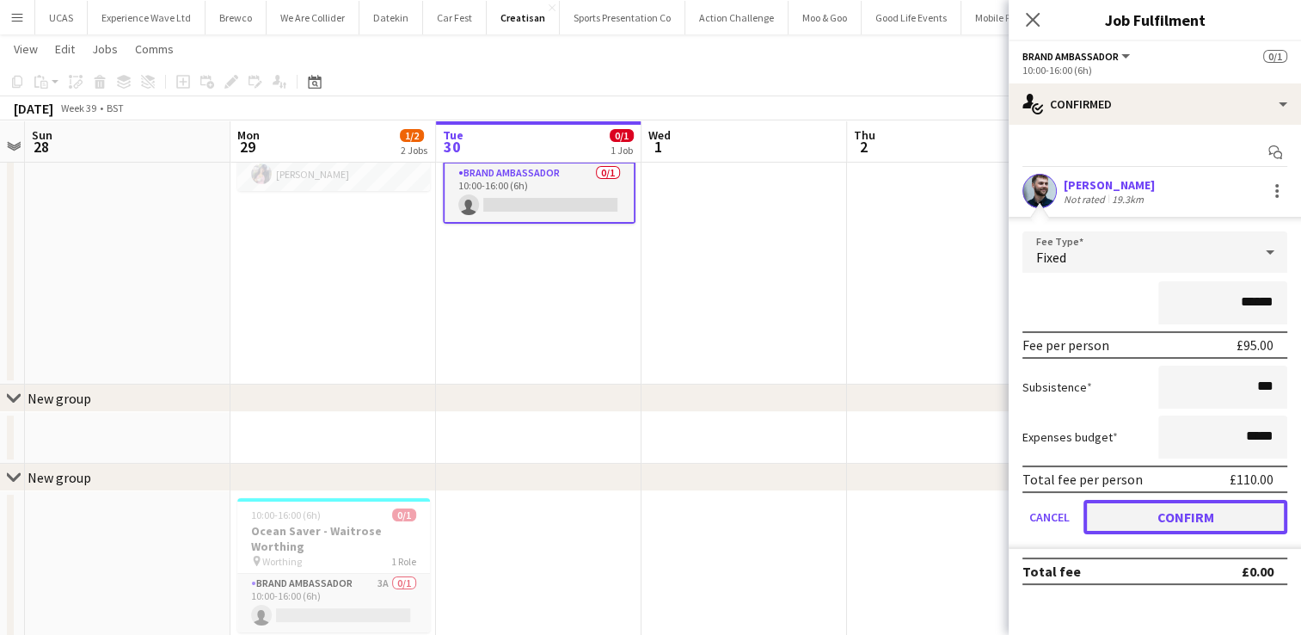
click at [1164, 513] on button "Confirm" at bounding box center [1186, 517] width 204 height 34
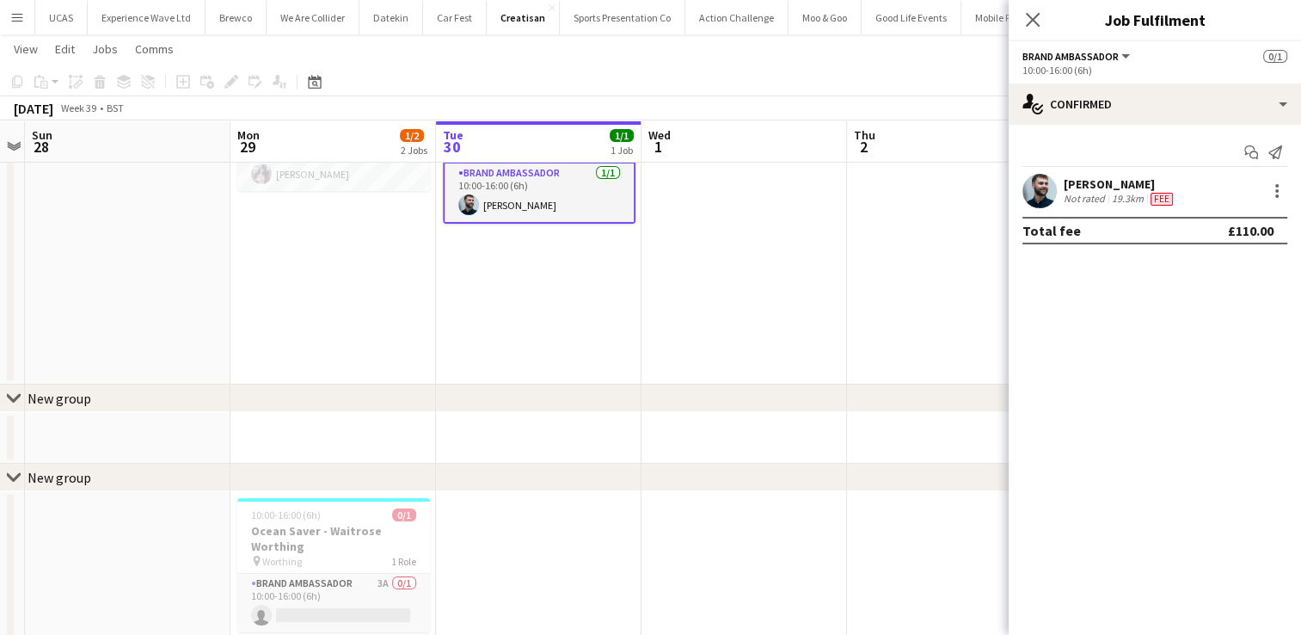
click at [938, 224] on app-date-cell at bounding box center [950, 224] width 206 height 319
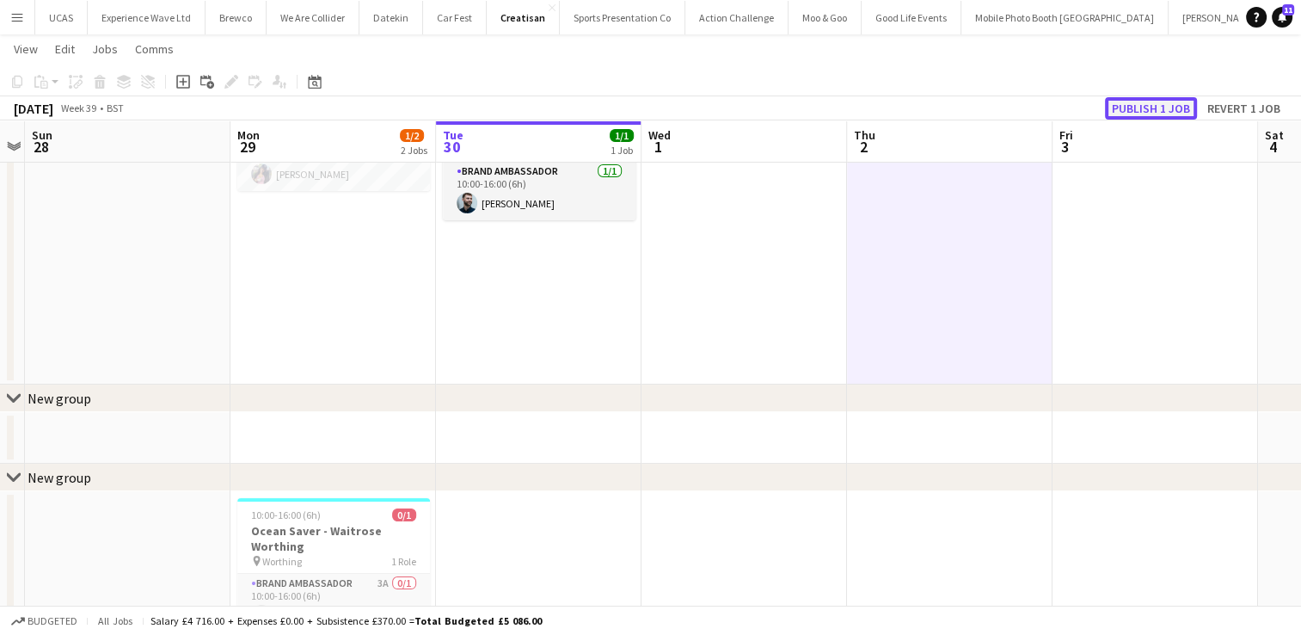
click at [1120, 109] on button "Publish 1 job" at bounding box center [1151, 108] width 92 height 22
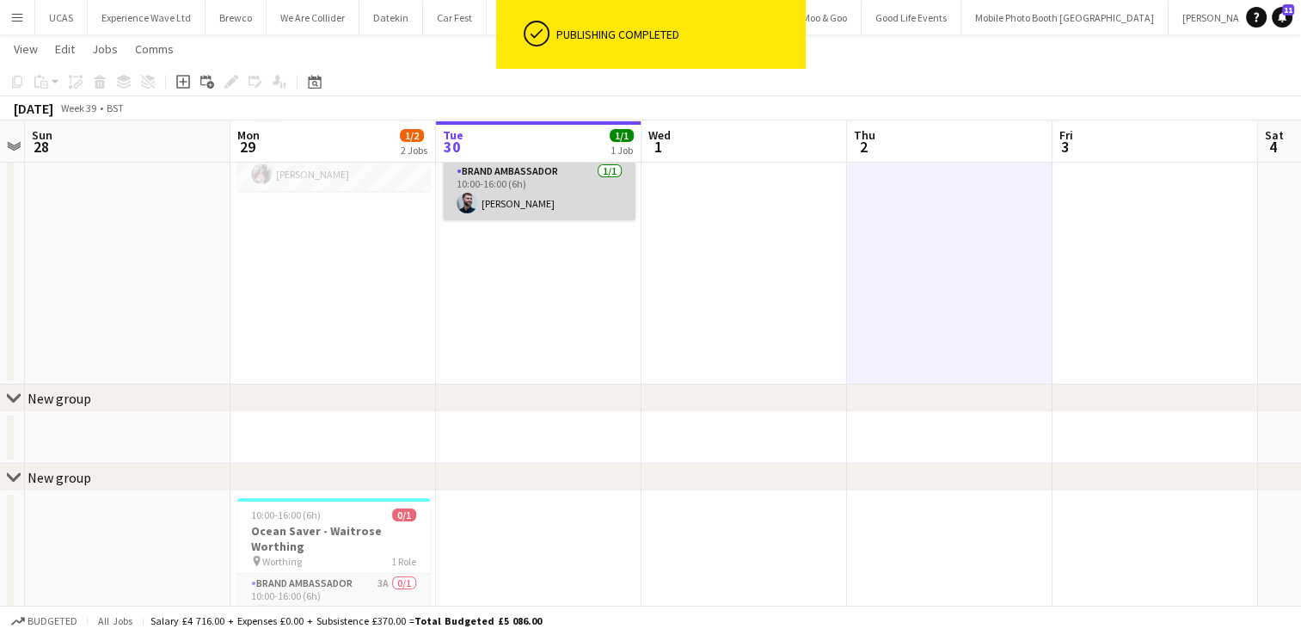
click at [604, 203] on app-card-role "Brand Ambassador 1/1 10:00-16:00 (6h) Haydn Beardslee" at bounding box center [539, 191] width 193 height 58
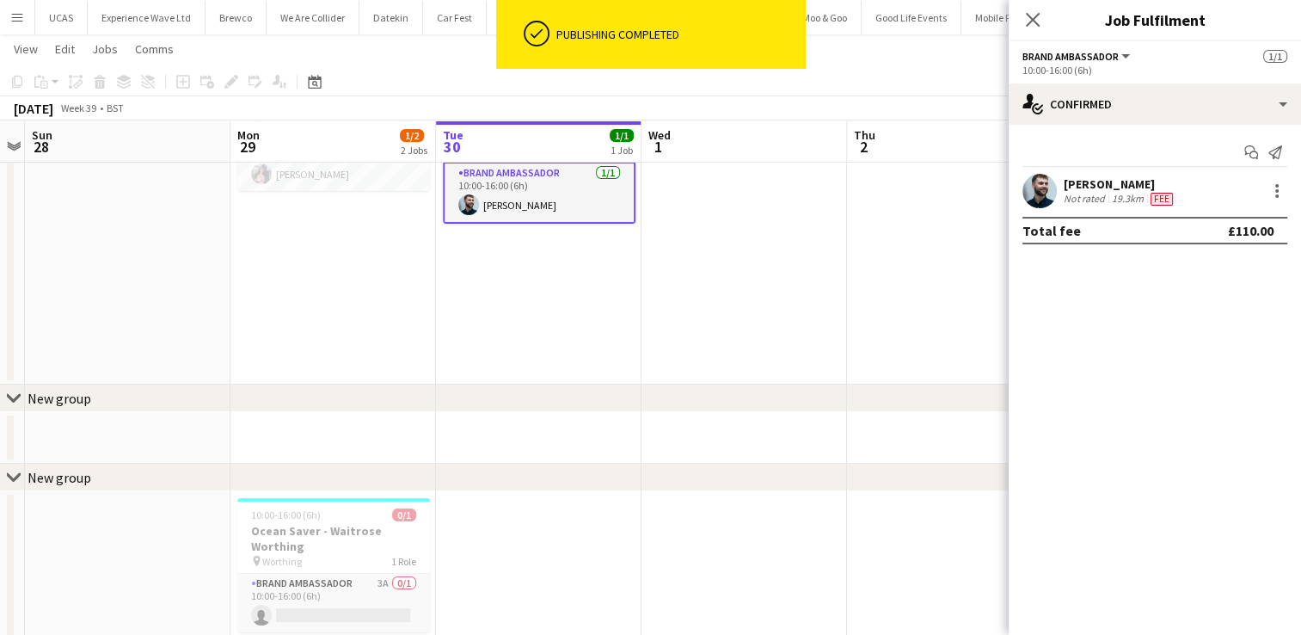
click at [1085, 193] on div "Not rated" at bounding box center [1086, 199] width 45 height 14
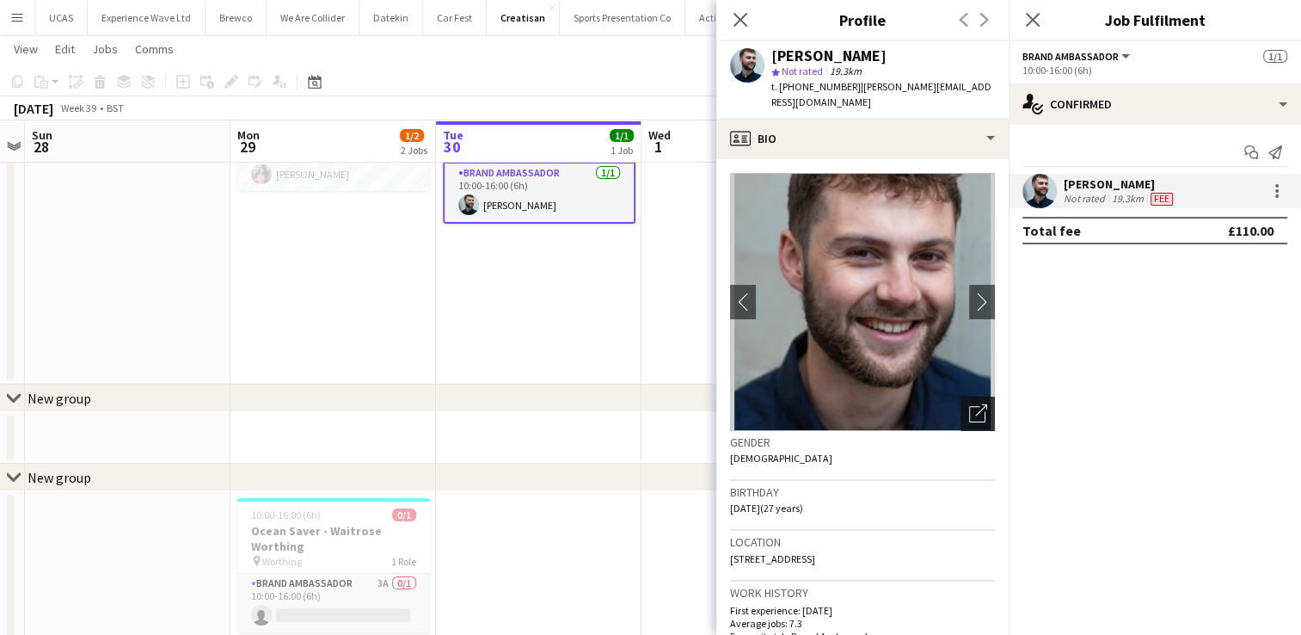
click at [969, 404] on icon "Open photos pop-in" at bounding box center [978, 413] width 18 height 18
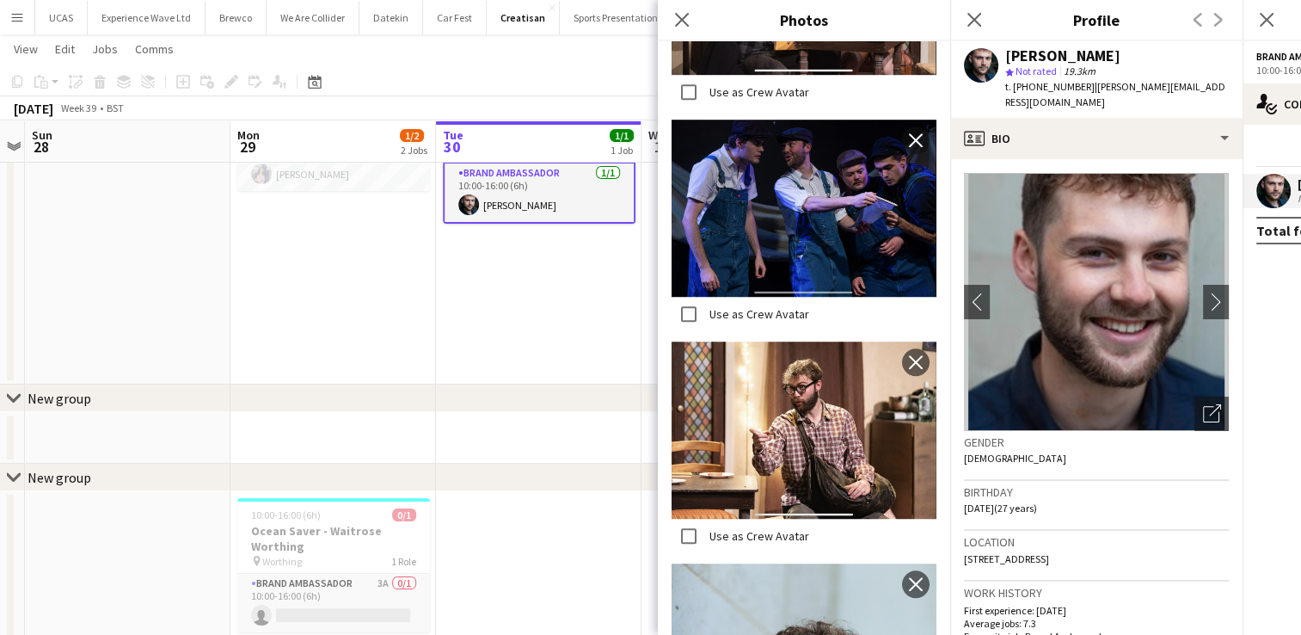
scroll to position [1516, 0]
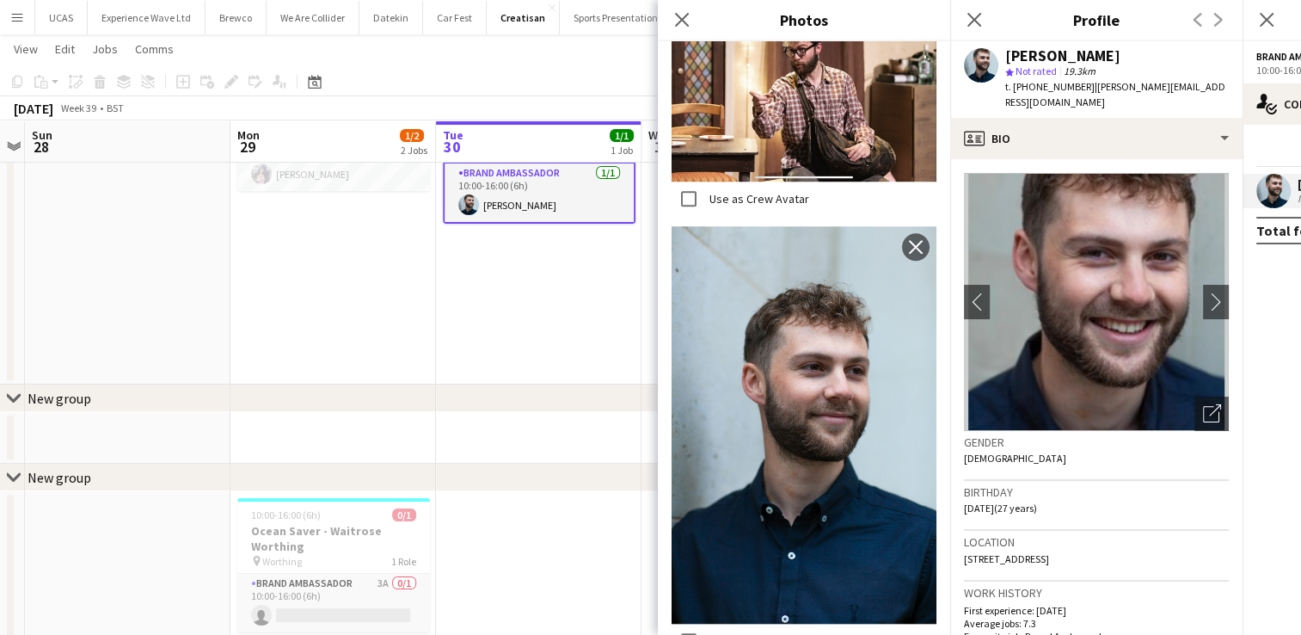
click at [576, 387] on div "chevron-right New group" at bounding box center [650, 398] width 1301 height 28
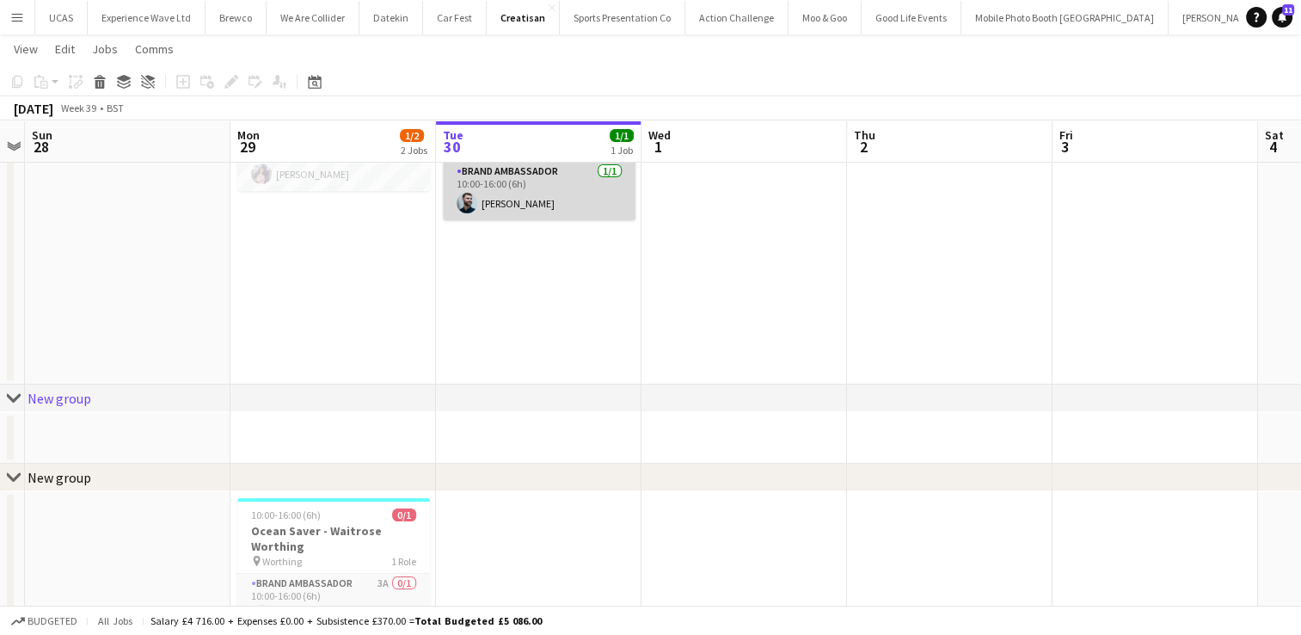
click at [566, 191] on app-card-role "Brand Ambassador 1/1 10:00-16:00 (6h) Haydn Beardslee" at bounding box center [539, 191] width 193 height 58
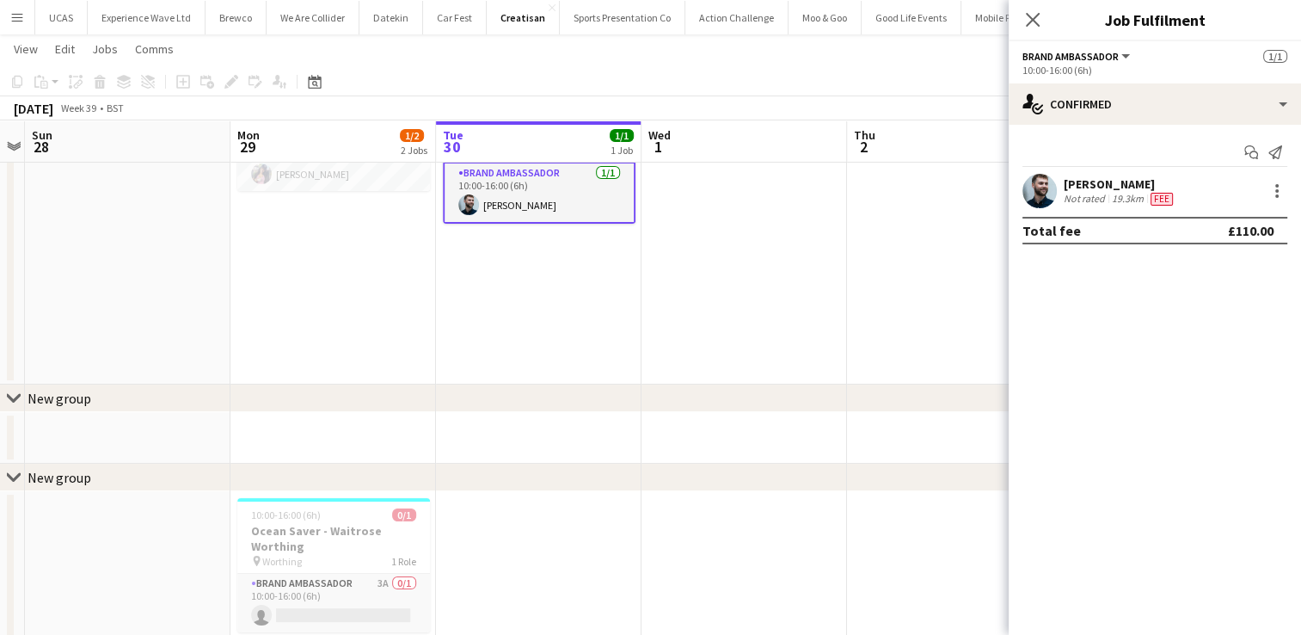
click at [1133, 192] on div "19.3km" at bounding box center [1127, 199] width 39 height 14
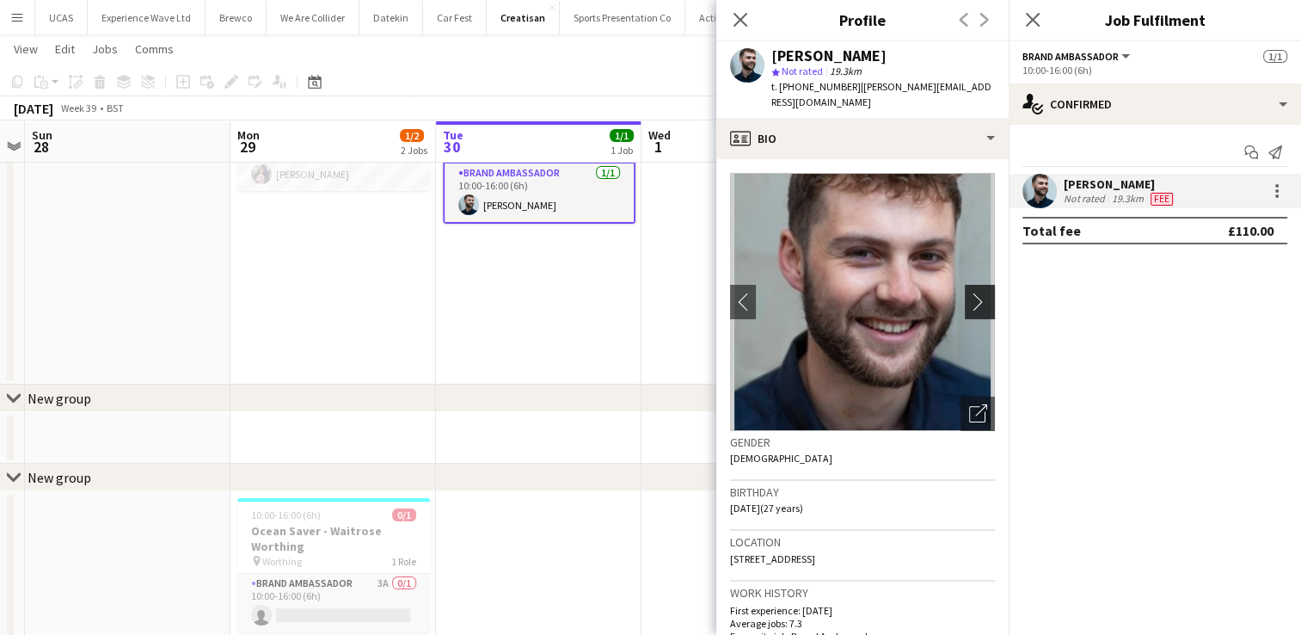
click at [973, 285] on button "chevron-right" at bounding box center [982, 302] width 34 height 34
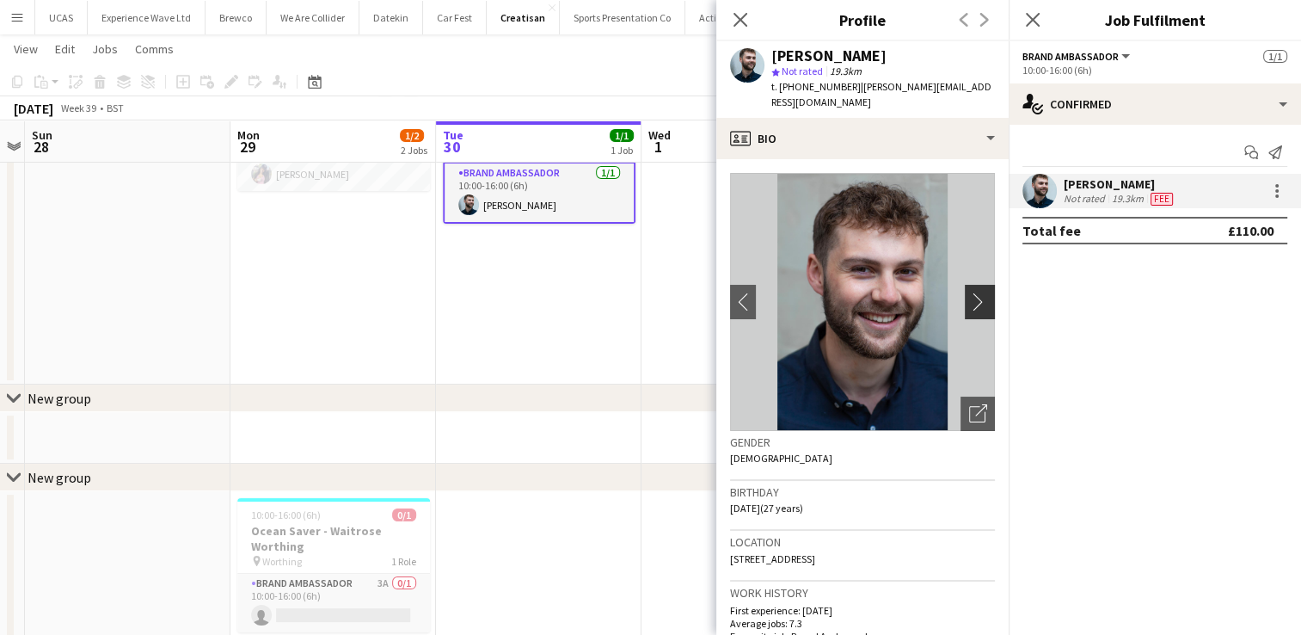
click at [973, 285] on button "chevron-right" at bounding box center [982, 302] width 34 height 34
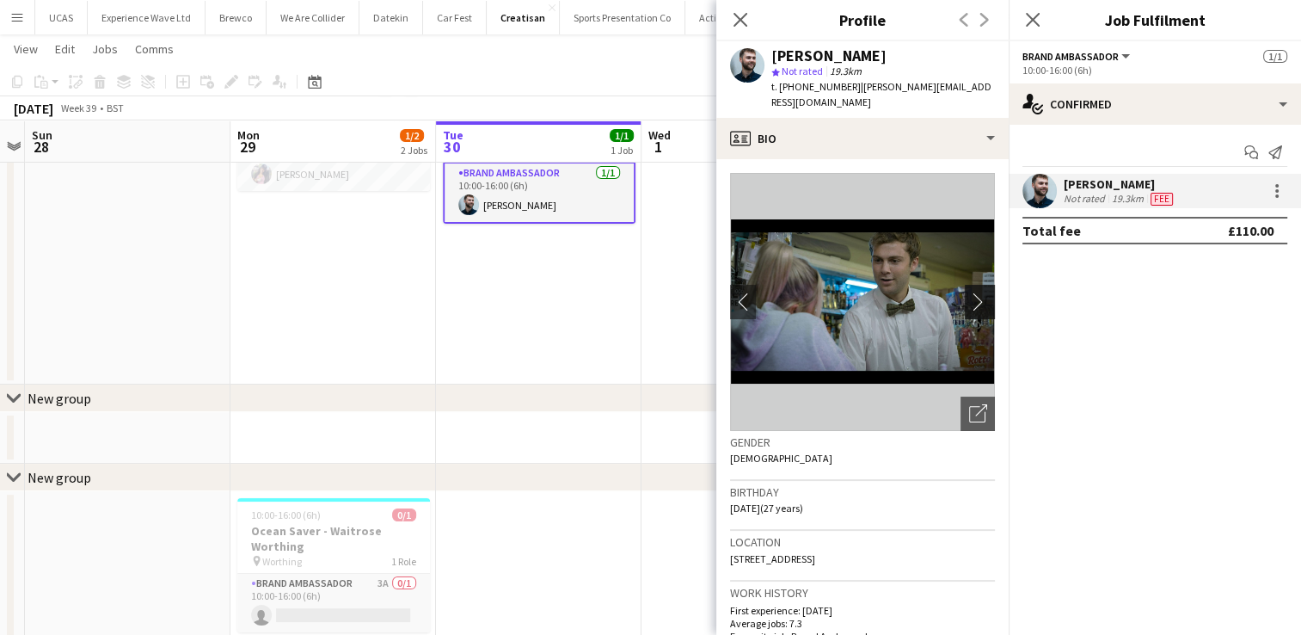
click at [973, 285] on button "chevron-right" at bounding box center [982, 302] width 34 height 34
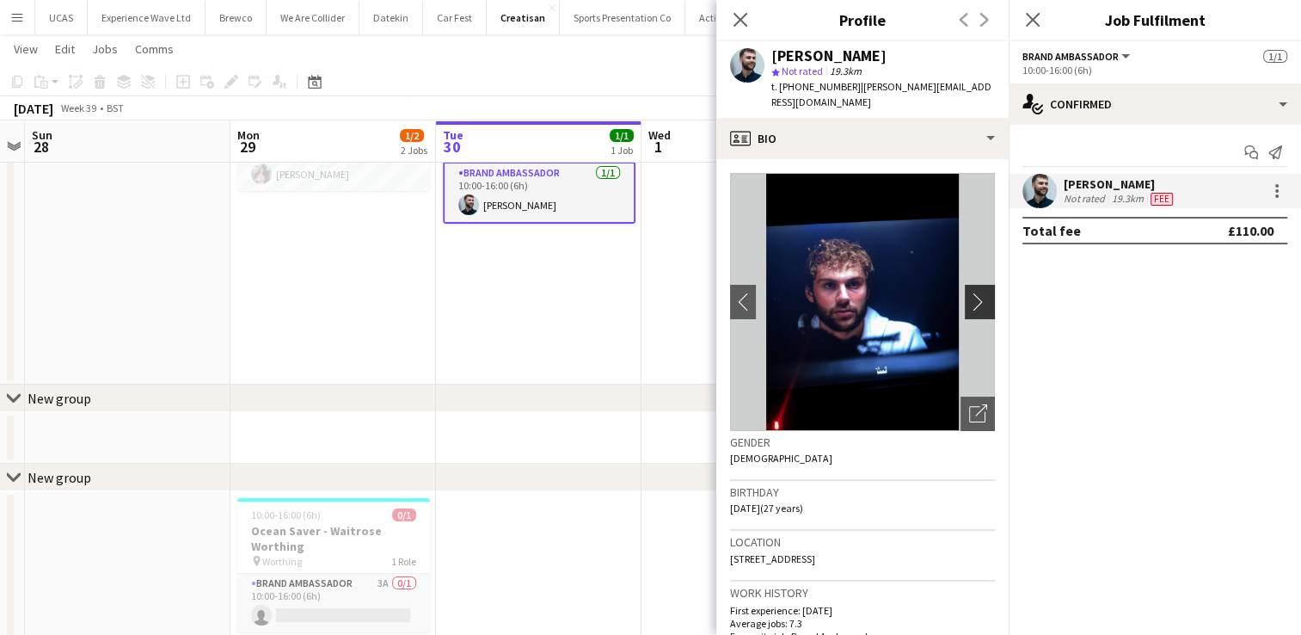
click at [973, 285] on button "chevron-right" at bounding box center [982, 302] width 34 height 34
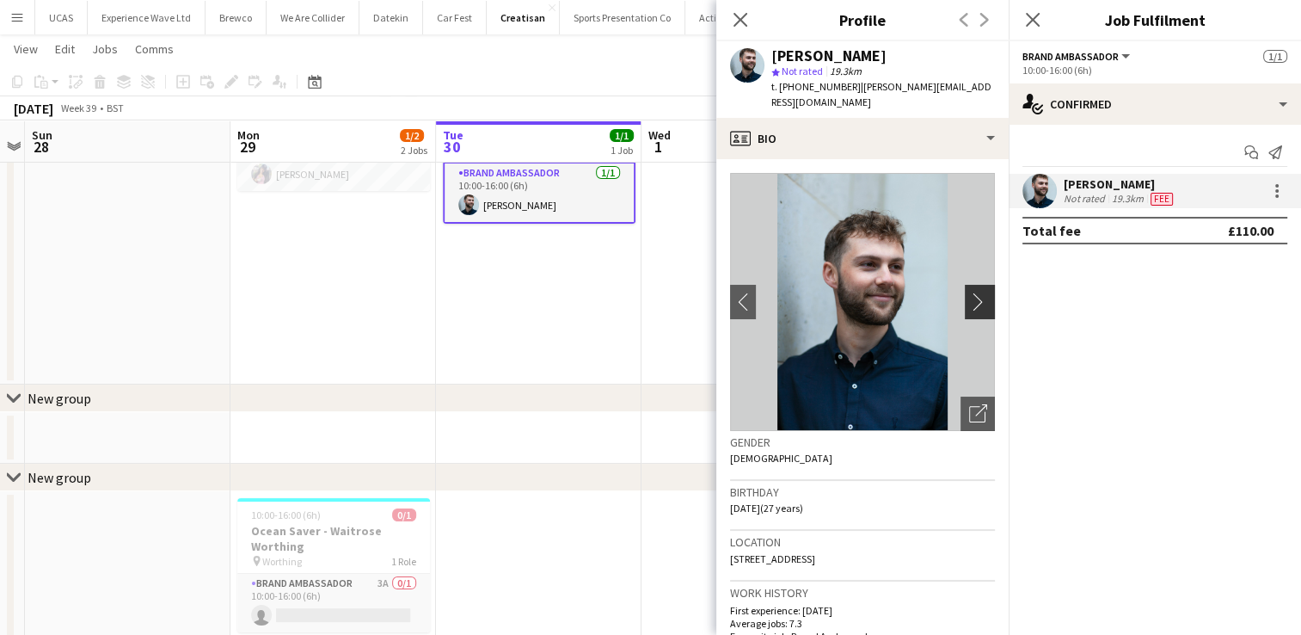
click at [973, 285] on button "chevron-right" at bounding box center [982, 302] width 34 height 34
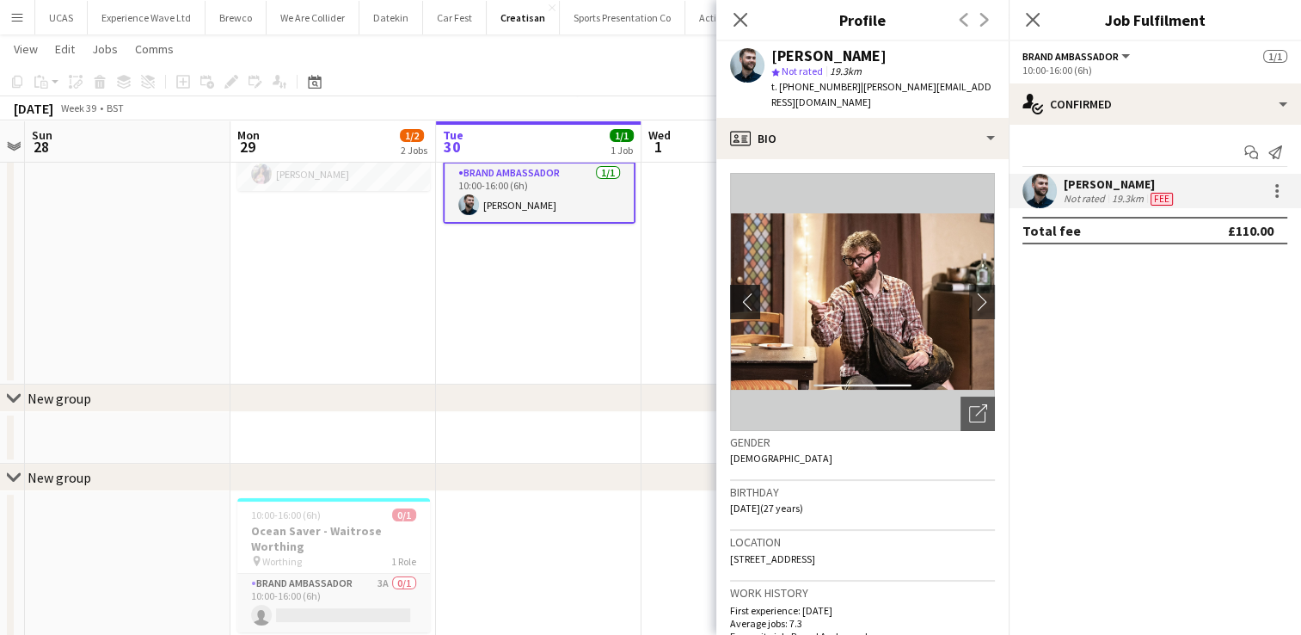
click at [743, 292] on app-icon "chevron-left" at bounding box center [743, 301] width 27 height 18
